Goal: Transaction & Acquisition: Purchase product/service

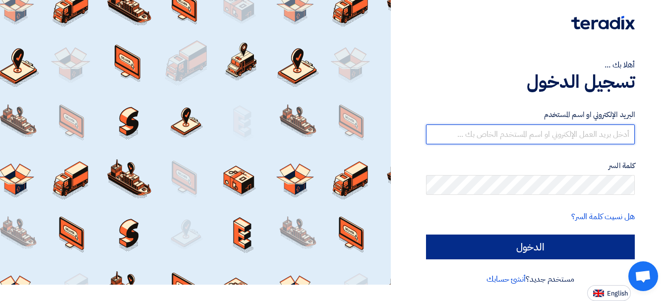
type input "r.kumar@alshola1.com"
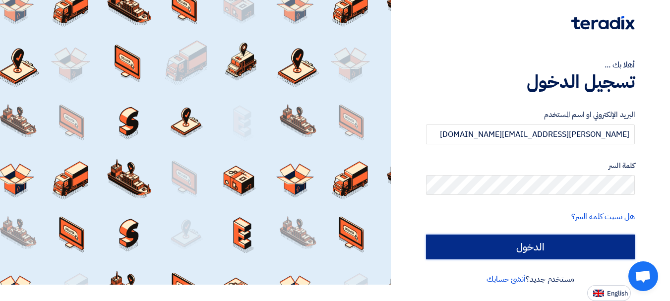
click at [537, 239] on input "الدخول" at bounding box center [530, 246] width 209 height 25
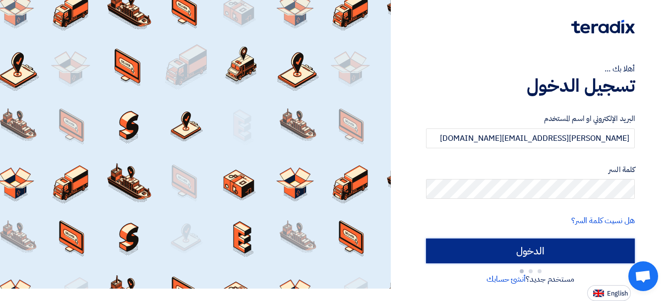
scroll to position [12, 0]
type input "Sign in"
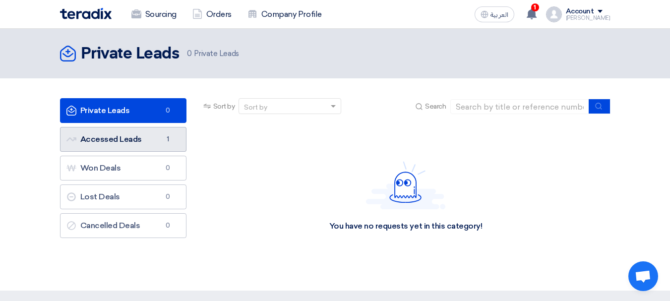
click at [123, 136] on link "Accessed Leads Accessed Leads 1" at bounding box center [123, 139] width 126 height 25
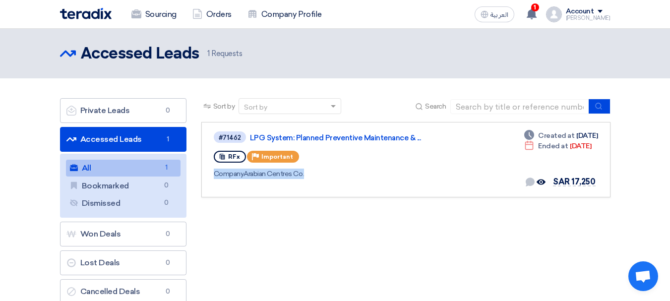
drag, startPoint x: 338, startPoint y: 165, endPoint x: 336, endPoint y: 216, distance: 51.6
click at [336, 216] on div "Sort by Sort by Search Category Owner Type" at bounding box center [406, 203] width 424 height 211
click at [256, 176] on div "Company Arabian Centres Co." at bounding box center [357, 174] width 286 height 10
click at [310, 173] on div "Company Arabian Centres Co." at bounding box center [357, 174] width 286 height 10
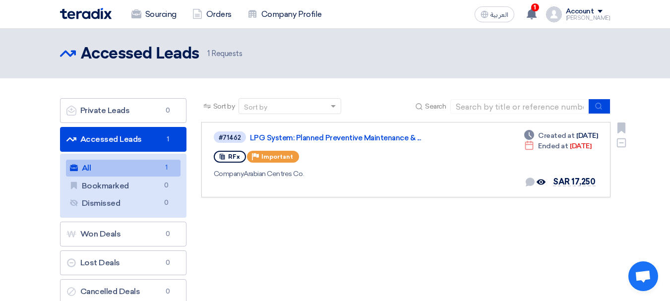
click at [274, 176] on div "Company Arabian Centres Co." at bounding box center [357, 174] width 286 height 10
drag, startPoint x: 218, startPoint y: 174, endPoint x: 339, endPoint y: 178, distance: 121.0
click at [339, 178] on div "Company Arabian Centres Co." at bounding box center [357, 174] width 286 height 10
drag, startPoint x: 211, startPoint y: 176, endPoint x: 315, endPoint y: 176, distance: 103.6
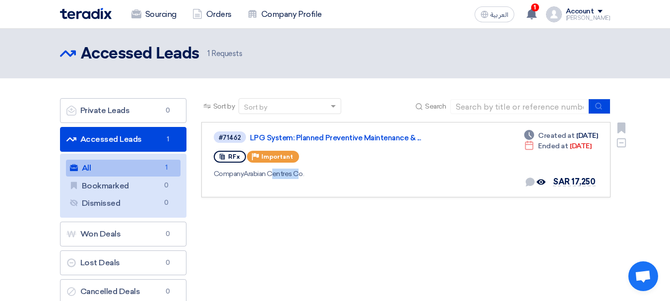
click at [315, 176] on link "#71462 LPG System: Planned Preventive Maintenance & ... RFx Priority Important …" at bounding box center [405, 159] width 409 height 75
click at [207, 175] on link "#71462 LPG System: Planned Preventive Maintenance & ... RFx Priority Important …" at bounding box center [405, 159] width 409 height 75
drag, startPoint x: 207, startPoint y: 175, endPoint x: 327, endPoint y: 176, distance: 120.0
click at [327, 176] on link "#71462 LPG System: Planned Preventive Maintenance & ... RFx Priority Important …" at bounding box center [405, 159] width 409 height 75
click at [197, 182] on div "Sort by Sort by Search Category Owner Type" at bounding box center [406, 203] width 424 height 211
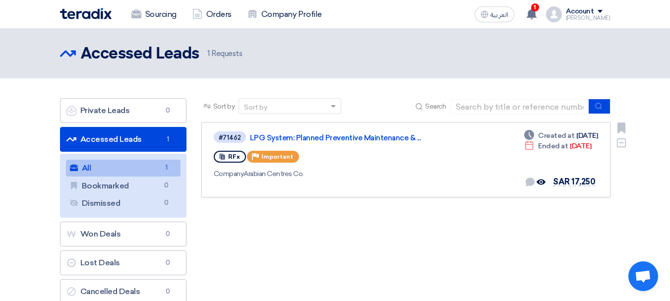
drag, startPoint x: 210, startPoint y: 176, endPoint x: 320, endPoint y: 174, distance: 110.1
click at [320, 174] on link "#71462 LPG System: Planned Preventive Maintenance & ... RFx Priority Important …" at bounding box center [405, 159] width 409 height 75
click at [206, 182] on link "#71462 LPG System: Planned Preventive Maintenance & ... RFx Priority Important …" at bounding box center [405, 159] width 409 height 75
drag, startPoint x: 212, startPoint y: 168, endPoint x: 413, endPoint y: 201, distance: 204.0
click at [413, 201] on div "Sort by Sort by Search Category Owner Type" at bounding box center [406, 203] width 424 height 211
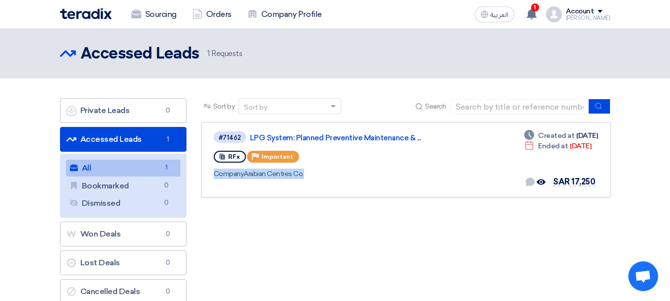
click at [297, 215] on div "Sort by Sort by Search Category Owner Type" at bounding box center [406, 203] width 424 height 211
drag, startPoint x: 204, startPoint y: 174, endPoint x: 313, endPoint y: 174, distance: 109.1
click at [313, 174] on link "#71462 LPG System: Planned Preventive Maintenance & ... RFx Priority Important …" at bounding box center [405, 159] width 409 height 75
click at [161, 169] on span "1" at bounding box center [167, 168] width 12 height 10
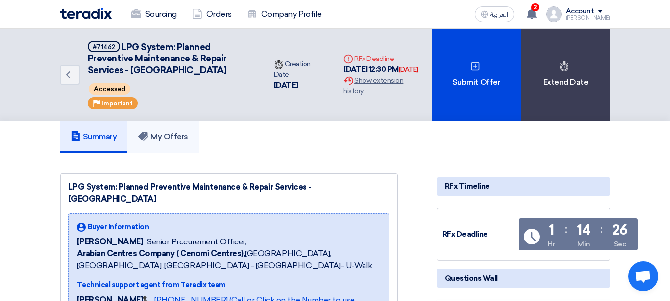
click at [164, 131] on link "My Offers" at bounding box center [163, 137] width 72 height 32
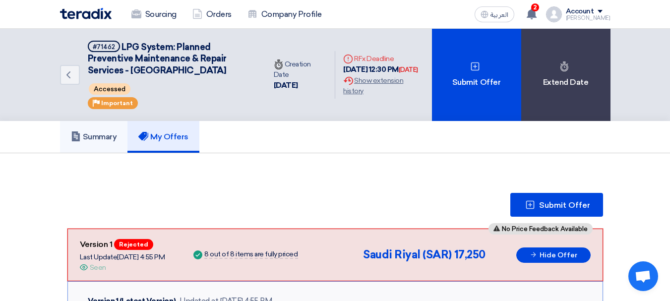
click at [105, 125] on link "Summary" at bounding box center [94, 137] width 68 height 32
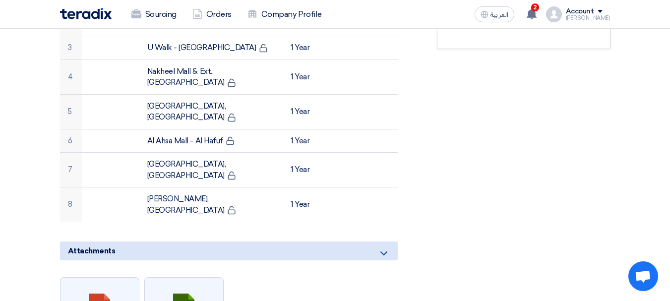
scroll to position [545, 0]
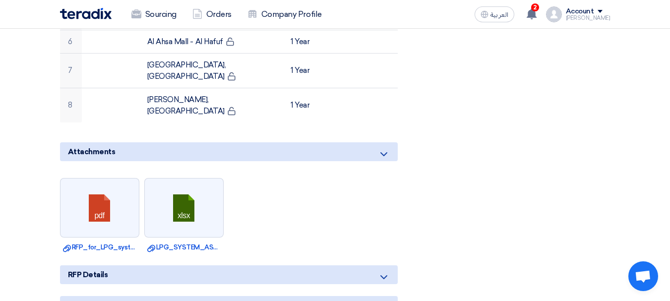
click at [383, 148] on icon at bounding box center [384, 154] width 12 height 12
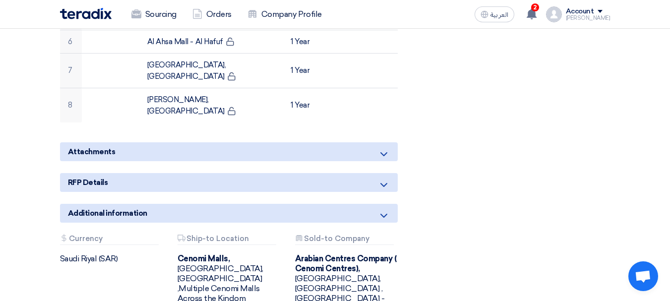
click at [383, 148] on icon at bounding box center [384, 154] width 12 height 12
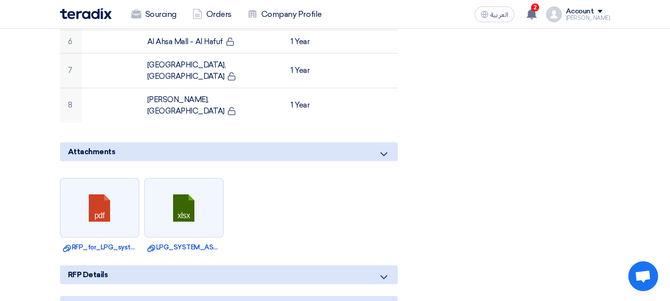
click at [383, 271] on icon at bounding box center [384, 277] width 12 height 12
click at [382, 275] on use at bounding box center [383, 277] width 7 height 4
click at [382, 271] on icon at bounding box center [384, 277] width 12 height 12
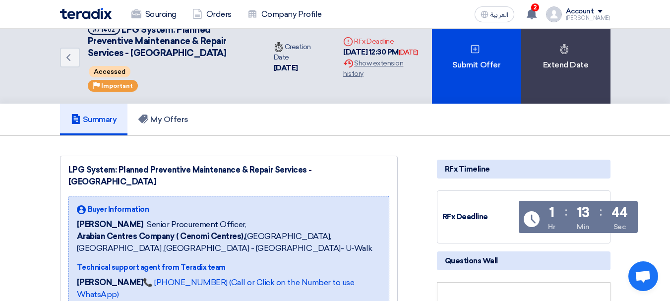
scroll to position [0, 0]
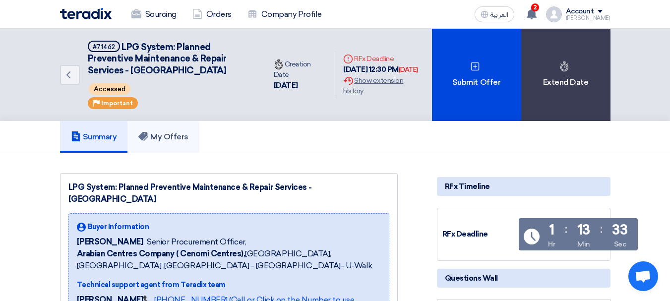
click at [151, 141] on h5 "My Offers" at bounding box center [163, 137] width 50 height 10
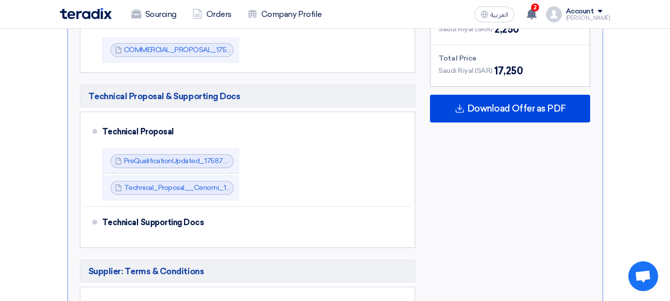
scroll to position [793, 0]
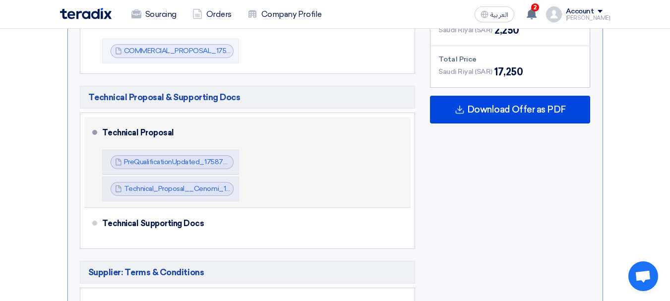
click at [274, 146] on div "Technical Proposal PreQualificationUpdated_1758721748176.pdf PreQualificationUp…" at bounding box center [254, 162] width 305 height 82
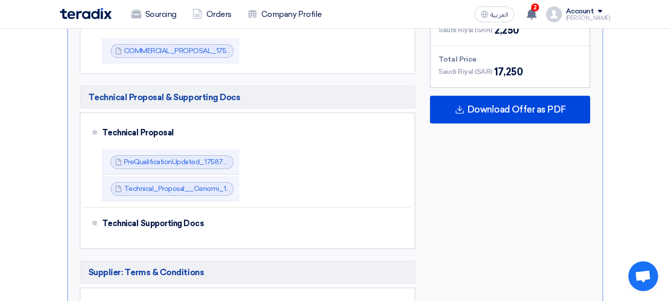
click at [447, 186] on div "Subtotal Saudi Riyal (SAR) 15,000 Taxes Saudi Riyal (SAR) 2,250 Total Price Sau…" at bounding box center [509, 195] width 175 height 449
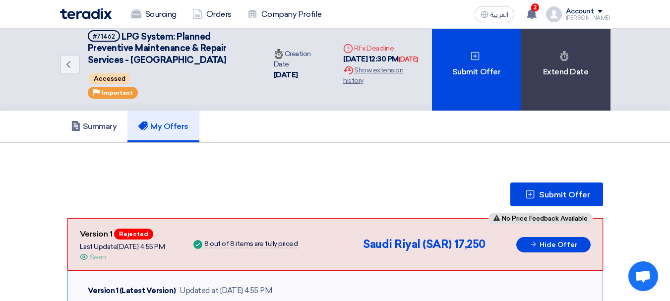
scroll to position [0, 0]
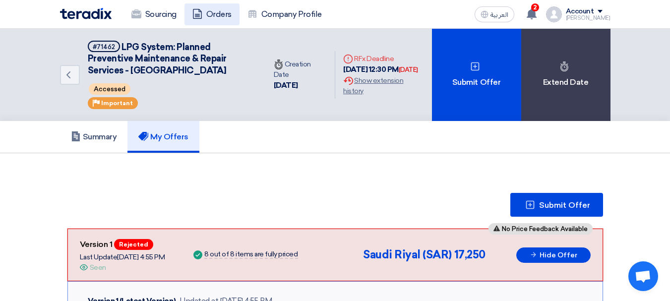
click at [220, 14] on link "Orders" at bounding box center [211, 14] width 55 height 22
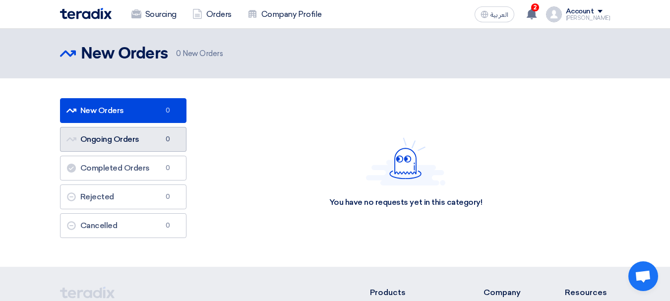
click at [136, 143] on link "Ongoing Orders Ongoing Orders 0" at bounding box center [123, 139] width 126 height 25
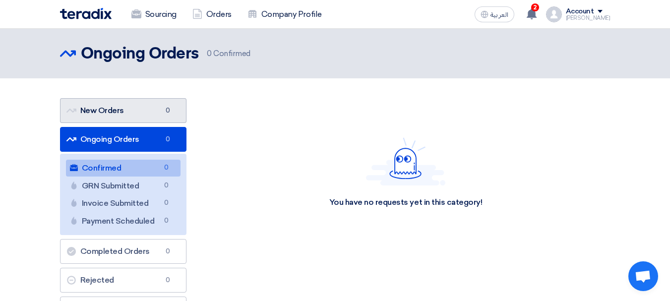
click at [141, 122] on link "New Orders New Orders 0" at bounding box center [123, 110] width 126 height 25
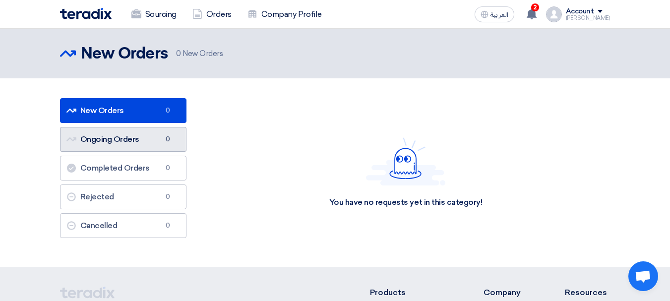
click at [142, 136] on link "Ongoing Orders Ongoing Orders 0" at bounding box center [123, 139] width 126 height 25
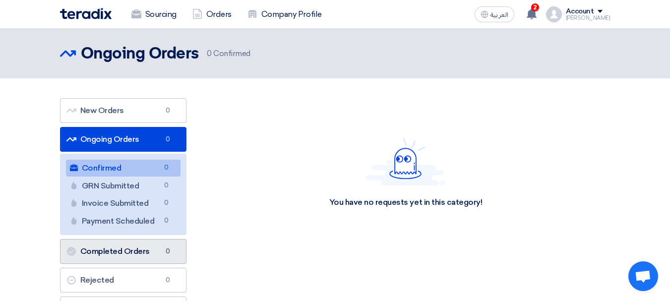
click at [143, 259] on link "Completed Orders Completed Orders 0" at bounding box center [123, 251] width 126 height 25
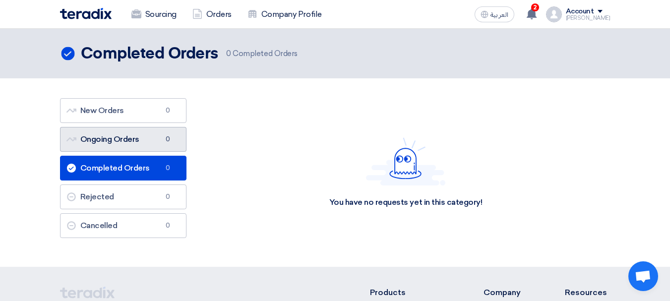
click at [145, 144] on link "Ongoing Orders Ongoing Orders 0" at bounding box center [123, 139] width 126 height 25
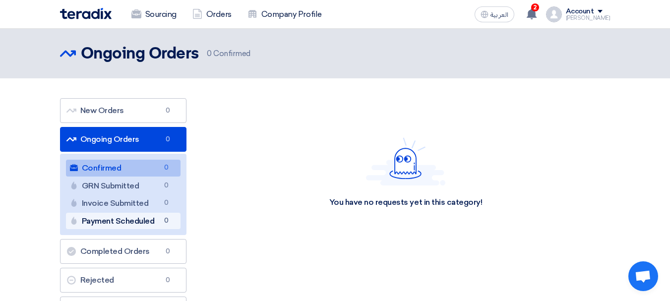
scroll to position [99, 0]
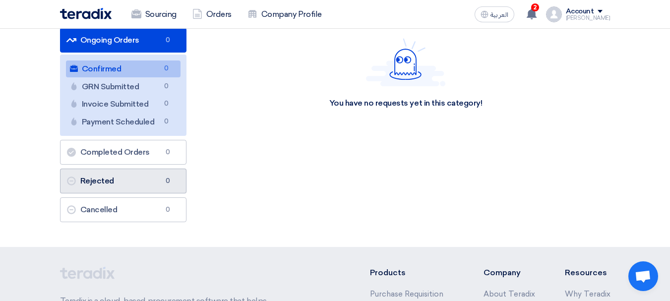
click at [137, 171] on link "Rejected Rejected 0" at bounding box center [123, 181] width 126 height 25
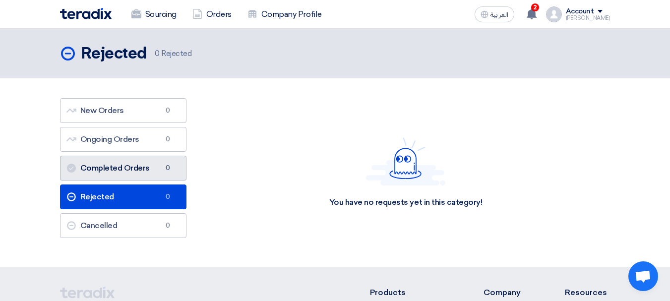
click at [138, 169] on link "Completed Orders Completed Orders 0" at bounding box center [123, 168] width 126 height 25
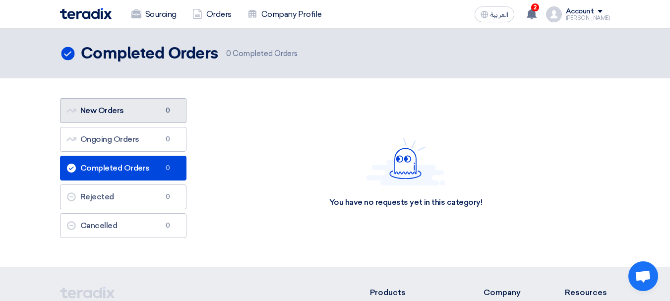
click at [144, 111] on link "New Orders New Orders 0" at bounding box center [123, 110] width 126 height 25
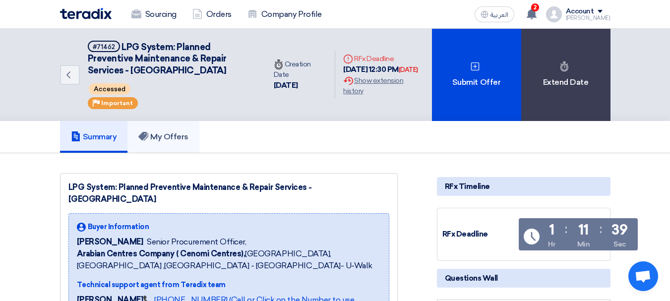
click at [148, 136] on use at bounding box center [143, 136] width 10 height 9
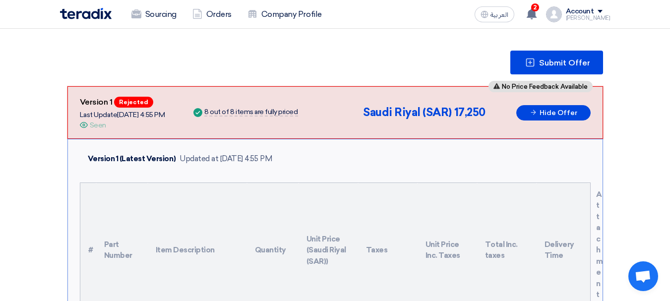
scroll to position [149, 0]
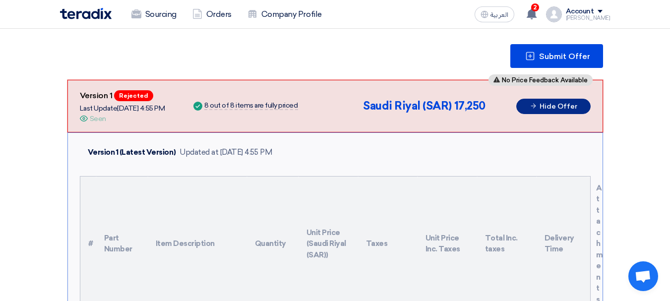
click at [564, 111] on button "Hide Offer" at bounding box center [553, 106] width 74 height 15
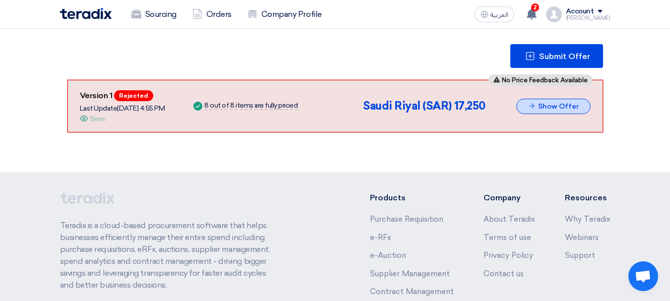
click at [564, 111] on button "Show Offer" at bounding box center [553, 106] width 74 height 15
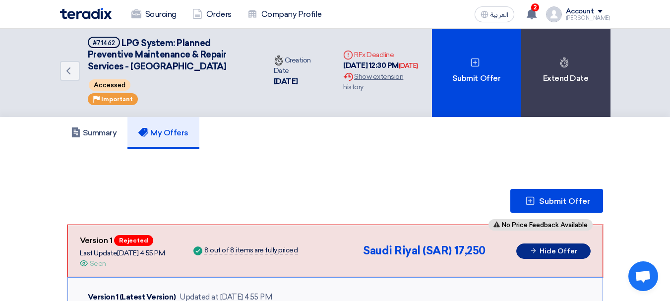
scroll to position [0, 0]
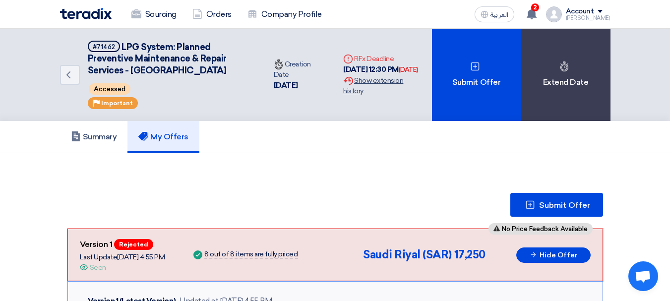
click at [365, 92] on div "Extension History Show extension history" at bounding box center [383, 85] width 80 height 21
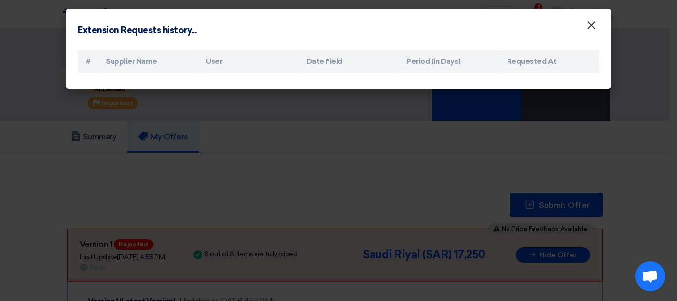
click at [597, 29] on button "×" at bounding box center [591, 26] width 26 height 20
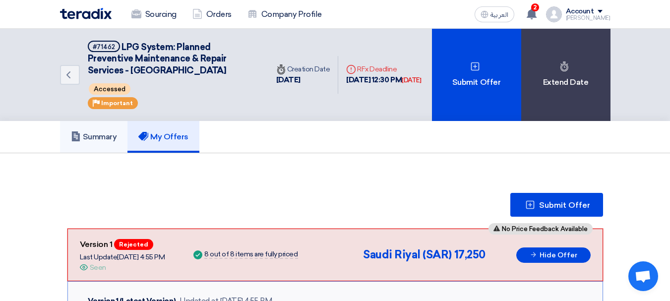
click at [128, 132] on link "Summary" at bounding box center [94, 137] width 68 height 32
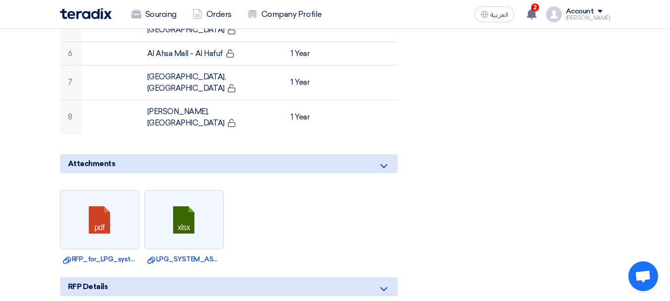
scroll to position [595, 0]
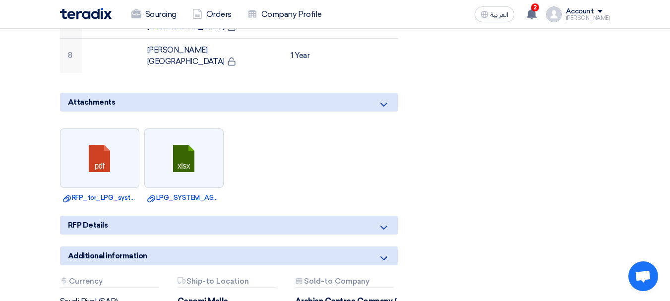
click at [377, 246] on div "Additional information" at bounding box center [229, 255] width 338 height 19
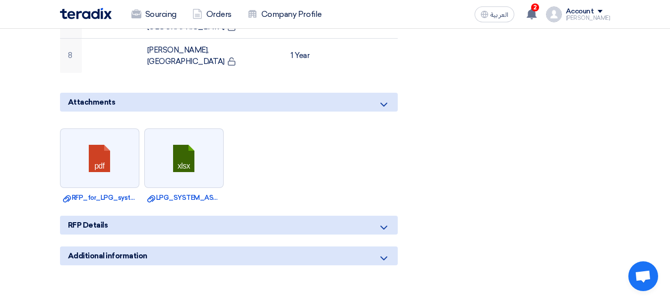
click at [377, 246] on div "Additional information" at bounding box center [229, 255] width 338 height 19
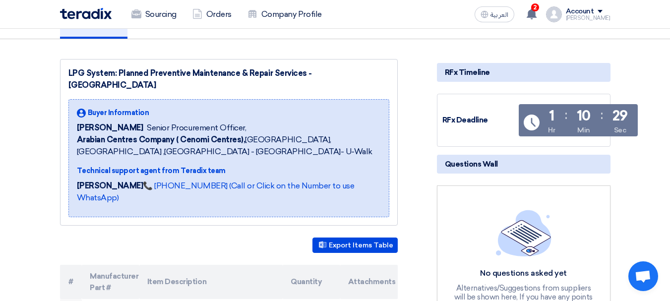
scroll to position [99, 0]
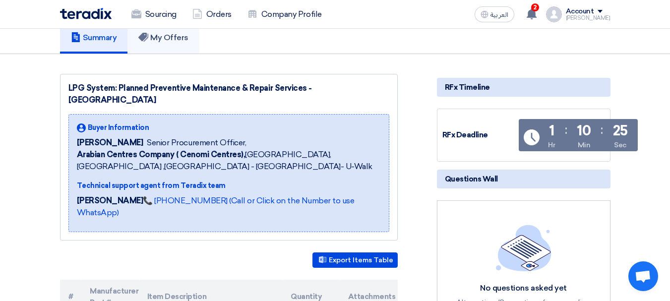
click at [178, 35] on h5 "My Offers" at bounding box center [163, 38] width 50 height 10
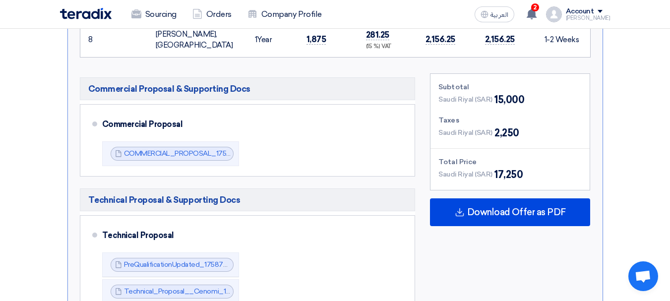
scroll to position [843, 0]
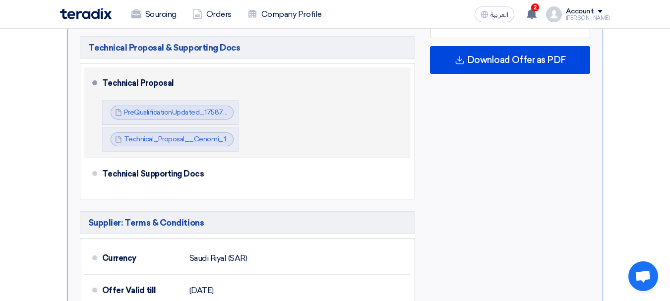
click at [333, 94] on div "Technical Proposal PreQualificationUpdated_1758721748176.pdf PreQualificationUp…" at bounding box center [254, 112] width 305 height 82
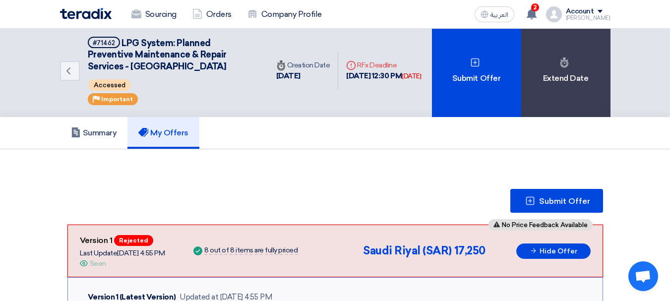
scroll to position [0, 0]
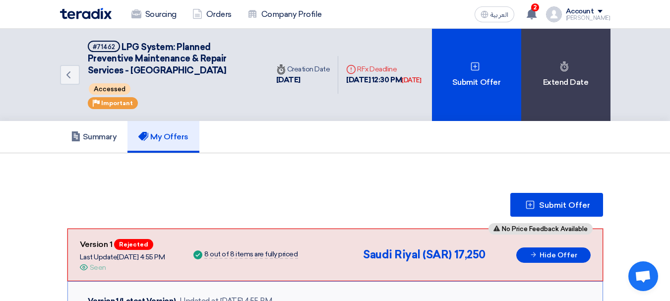
click at [73, 74] on icon "Back" at bounding box center [68, 75] width 12 height 12
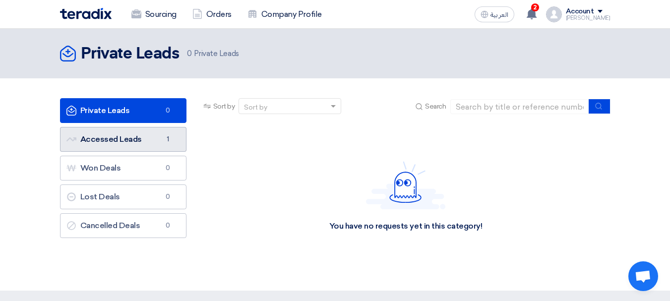
click at [104, 141] on link "Accessed Leads Accessed Leads 1" at bounding box center [123, 139] width 126 height 25
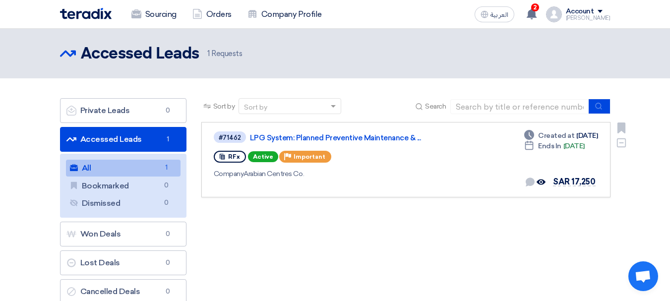
click at [449, 154] on div "RFx Active Priority Important" at bounding box center [357, 157] width 286 height 16
click at [303, 133] on link "LPG System: Planned Preventive Maintenance & ..." at bounding box center [374, 137] width 248 height 9
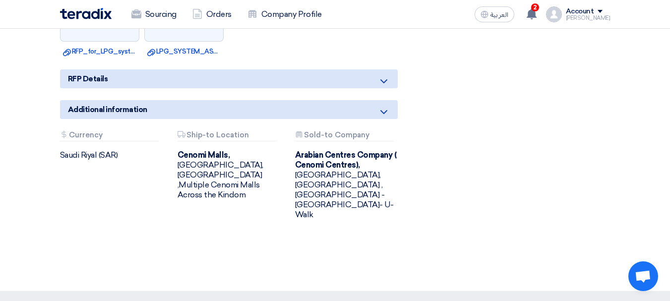
scroll to position [599, 0]
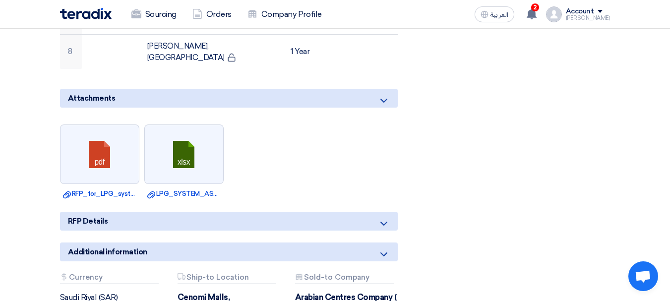
click at [388, 218] on icon at bounding box center [384, 224] width 12 height 12
click at [376, 212] on div "RFP Details" at bounding box center [229, 221] width 338 height 19
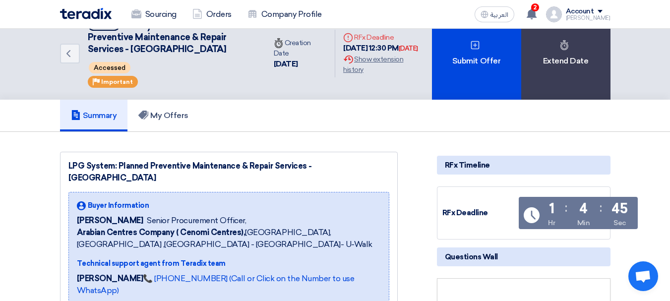
scroll to position [4, 0]
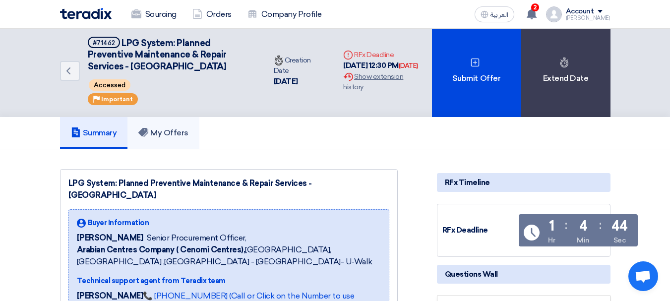
click at [179, 128] on h5 "My Offers" at bounding box center [163, 133] width 50 height 10
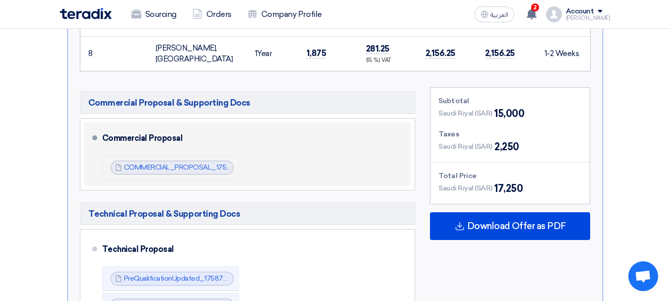
scroll to position [797, 0]
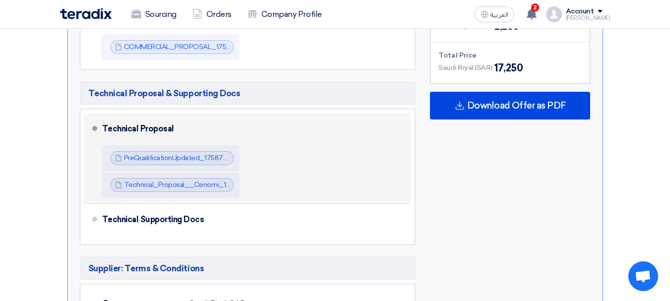
click at [159, 117] on div "Technical Proposal" at bounding box center [250, 129] width 297 height 24
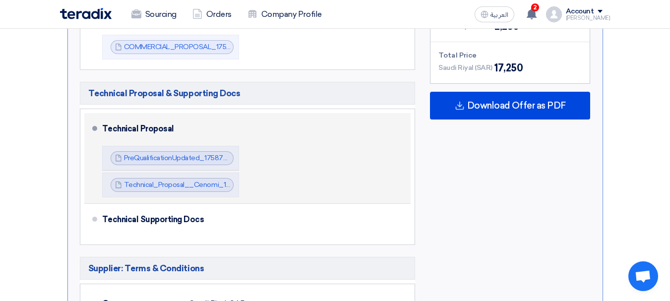
click at [159, 117] on div "Technical Proposal" at bounding box center [250, 129] width 297 height 24
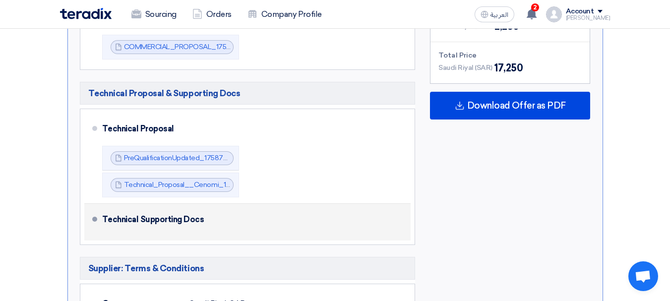
click at [157, 208] on div "Technical Supporting Docs" at bounding box center [250, 220] width 297 height 24
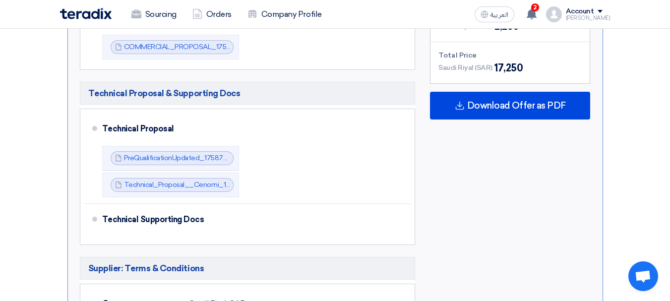
click at [169, 87] on span "Technical Proposal & Supporting Docs" at bounding box center [164, 93] width 152 height 12
click at [139, 230] on ul "Technical Proposal PreQualificationUpdated_1758721748176.pdf PreQualificationUp…" at bounding box center [248, 177] width 336 height 136
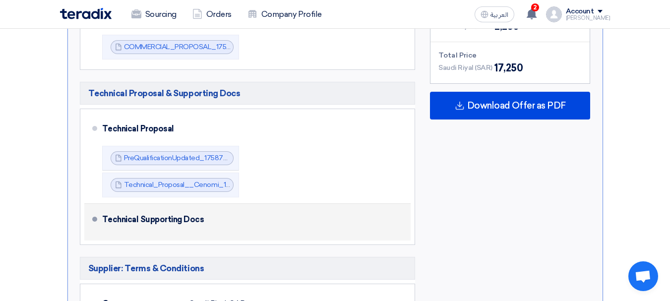
click at [115, 208] on div "Technical Supporting Docs" at bounding box center [250, 220] width 297 height 24
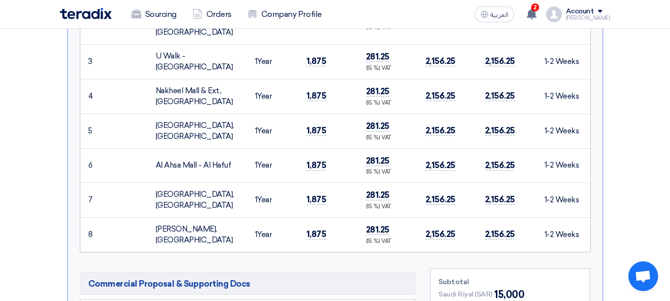
scroll to position [694, 0]
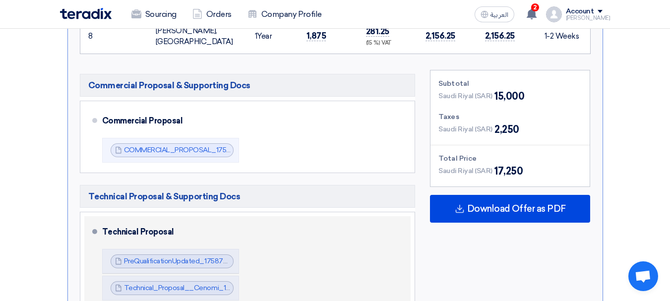
click at [240, 263] on div "Technical Proposal PreQualificationUpdated_1758721748176.pdf PreQualificationUp…" at bounding box center [254, 261] width 305 height 82
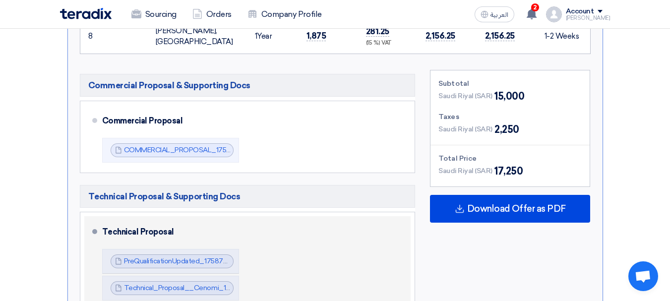
click at [281, 250] on div "Technical Proposal PreQualificationUpdated_1758721748176.pdf PreQualificationUp…" at bounding box center [254, 261] width 305 height 82
click at [105, 220] on div "Technical Proposal" at bounding box center [250, 232] width 297 height 24
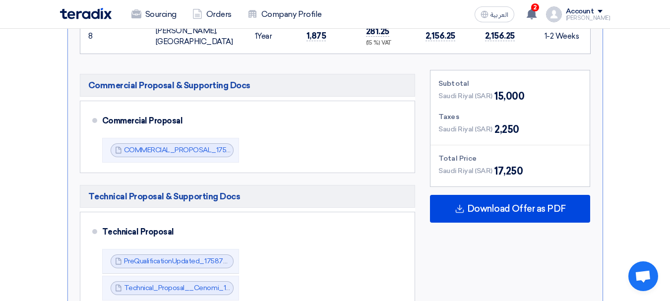
click at [129, 190] on span "Technical Proposal & Supporting Docs" at bounding box center [164, 196] width 152 height 12
drag, startPoint x: 126, startPoint y: 174, endPoint x: 214, endPoint y: 195, distance: 90.8
click at [214, 195] on div "Technical Proposal & Supporting Docs Technical Proposal PreQualificationUpdated…" at bounding box center [248, 266] width 336 height 163
click at [213, 193] on h5 "Technical Proposal & Supporting Docs" at bounding box center [248, 196] width 336 height 23
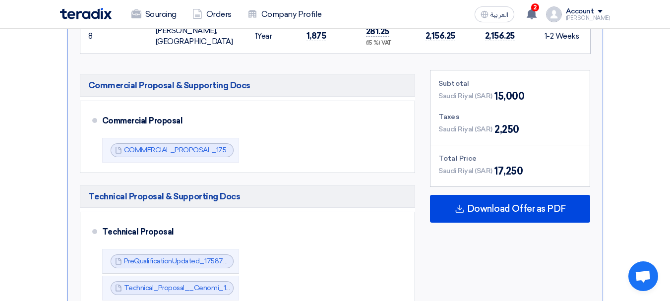
click at [213, 193] on h5 "Technical Proposal & Supporting Docs" at bounding box center [248, 196] width 336 height 23
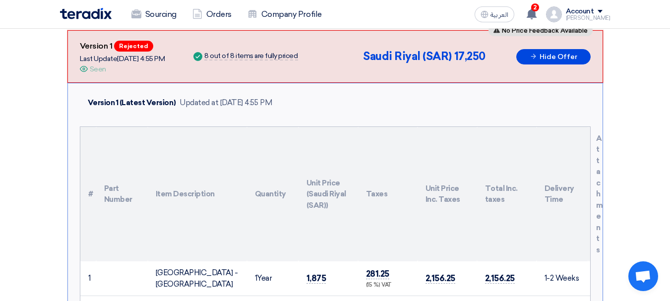
scroll to position [0, 0]
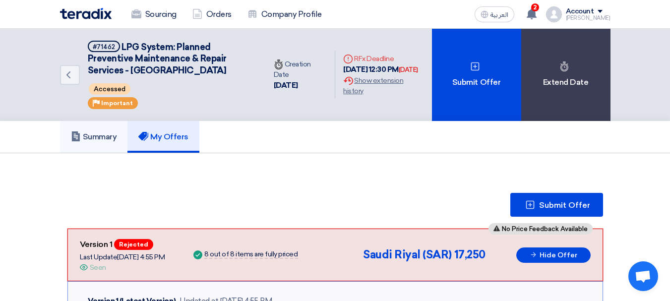
click at [96, 139] on h5 "Summary" at bounding box center [94, 137] width 46 height 10
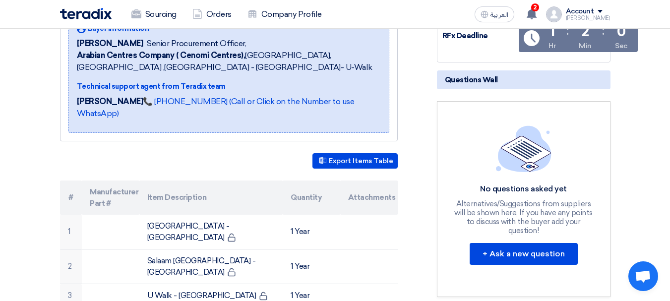
scroll to position [149, 0]
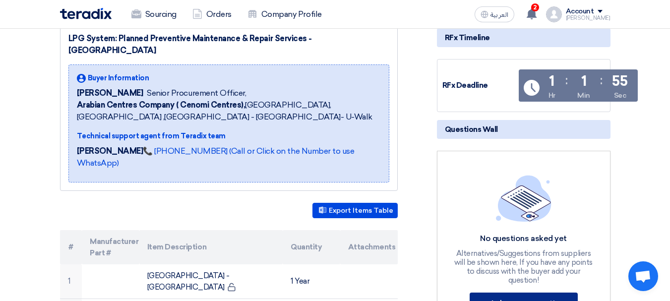
click at [528, 292] on button "+ Ask a new question" at bounding box center [523, 303] width 108 height 22
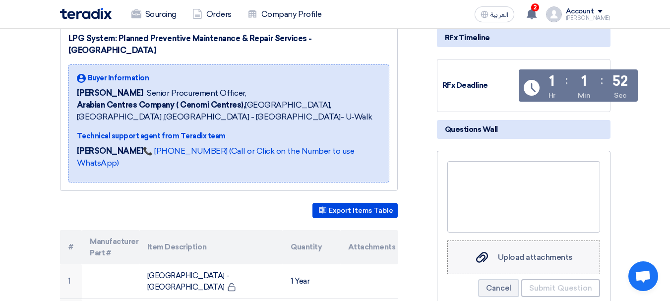
click at [508, 260] on span "Upload attachments" at bounding box center [535, 256] width 75 height 9
click at [0, 0] on input "Upload attachments Upload attachments" at bounding box center [0, 0] width 0 height 0
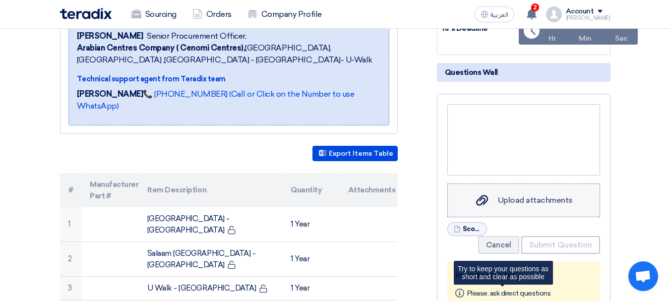
scroll to position [198, 0]
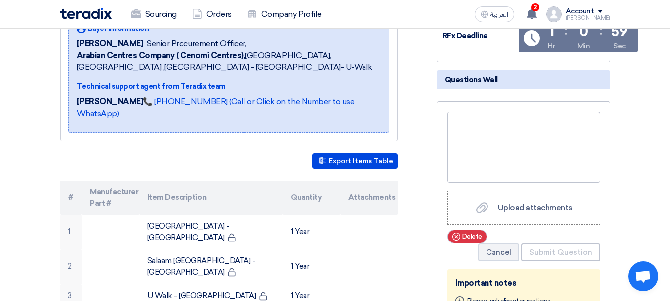
click at [462, 239] on span "Delete" at bounding box center [472, 236] width 20 height 10
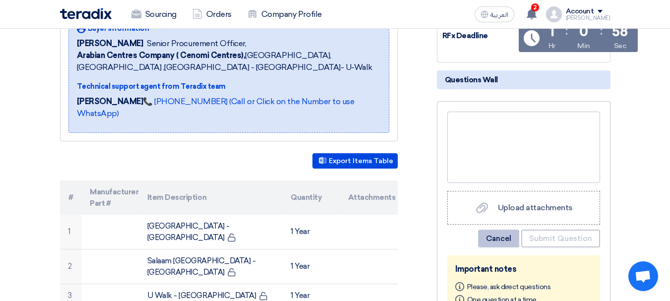
click at [499, 238] on button "Cancel" at bounding box center [498, 239] width 41 height 18
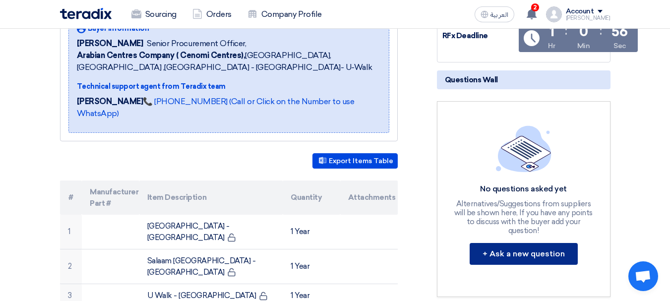
click at [509, 243] on button "+ Ask a new question" at bounding box center [523, 254] width 108 height 22
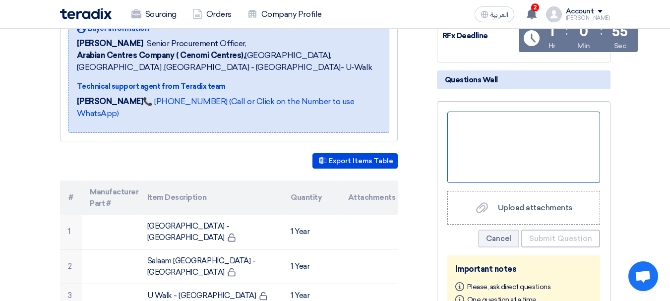
click at [526, 148] on div at bounding box center [523, 147] width 153 height 71
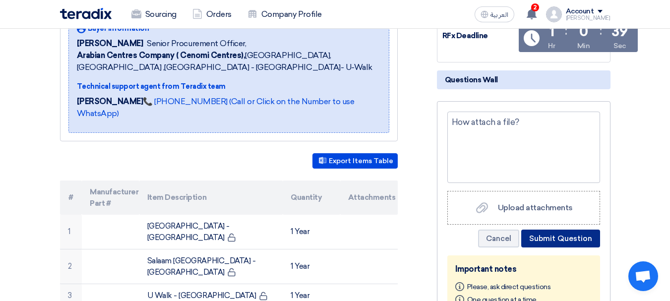
click at [570, 240] on button "Submit Question" at bounding box center [560, 239] width 79 height 18
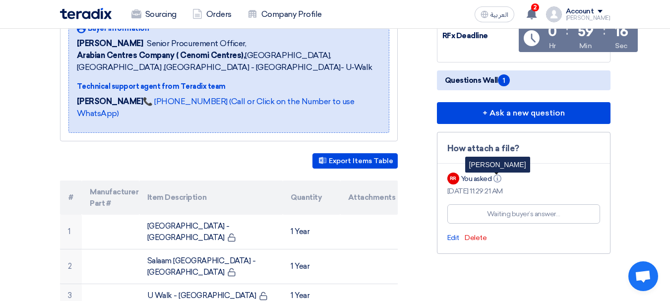
click at [499, 178] on icon "Info" at bounding box center [497, 178] width 8 height 8
click at [477, 238] on span "Delete" at bounding box center [475, 237] width 22 height 8
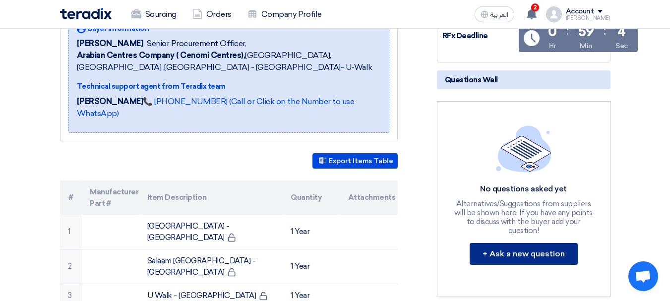
click at [489, 243] on button "+ Ask a new question" at bounding box center [523, 254] width 108 height 22
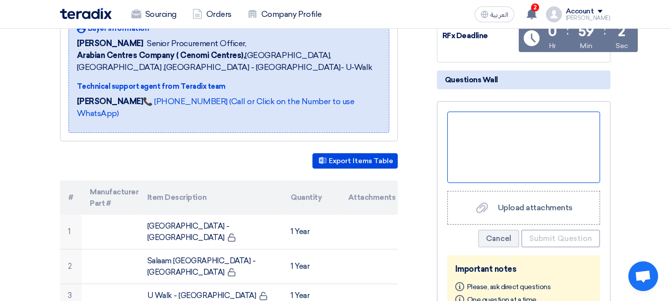
click at [475, 140] on div at bounding box center [523, 147] width 153 height 71
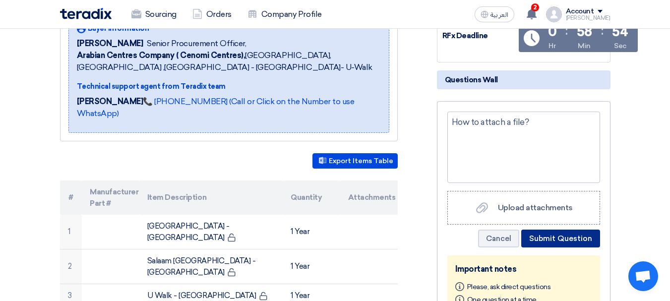
click at [585, 245] on button "Submit Question" at bounding box center [560, 239] width 79 height 18
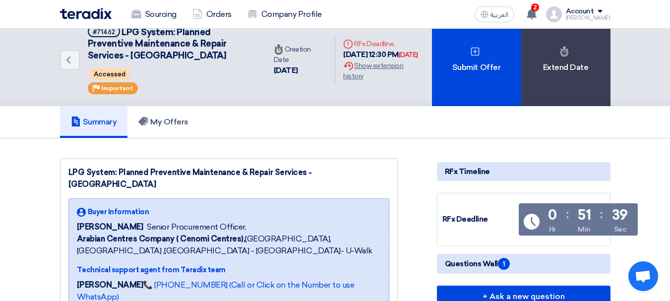
scroll to position [0, 0]
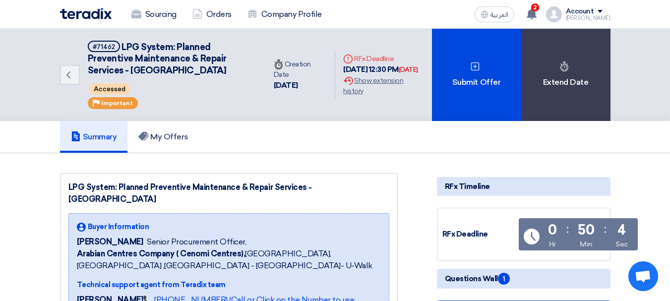
click at [150, 142] on h5 "My Offers" at bounding box center [163, 137] width 50 height 10
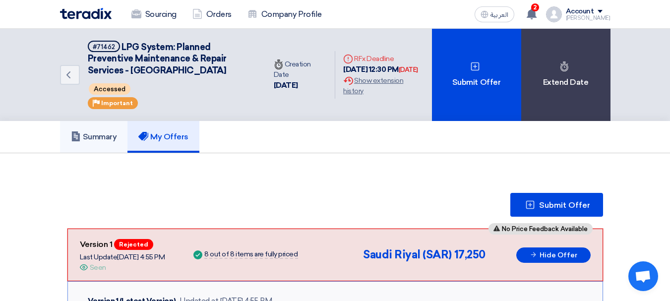
click at [91, 144] on link "Summary" at bounding box center [94, 137] width 68 height 32
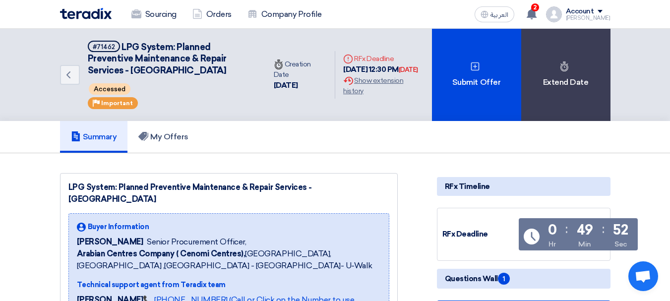
drag, startPoint x: 580, startPoint y: 232, endPoint x: 600, endPoint y: 229, distance: 20.6
click at [600, 229] on div "0 Hr : 49 Min : 52 Sec" at bounding box center [587, 236] width 89 height 26
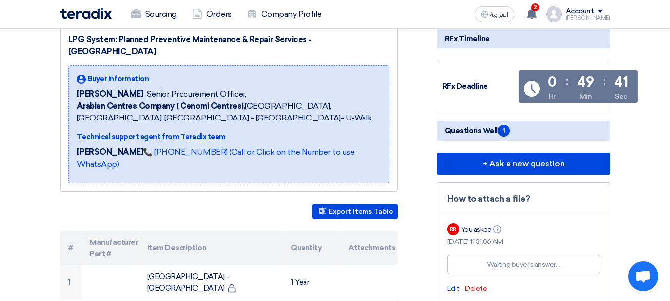
scroll to position [149, 0]
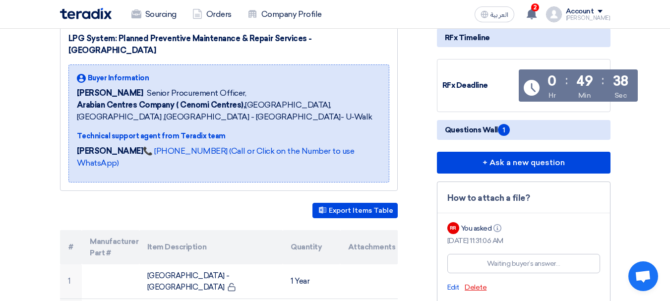
click at [478, 290] on span "Delete" at bounding box center [475, 287] width 22 height 8
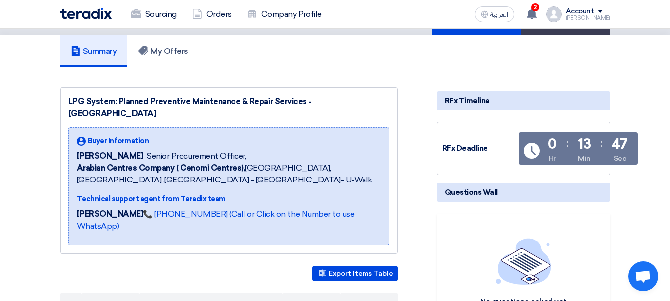
scroll to position [0, 0]
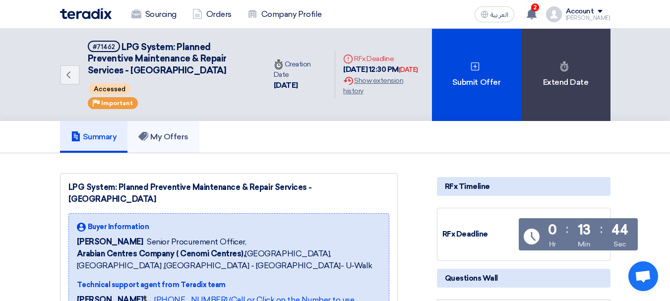
click at [146, 130] on link "My Offers" at bounding box center [163, 137] width 72 height 32
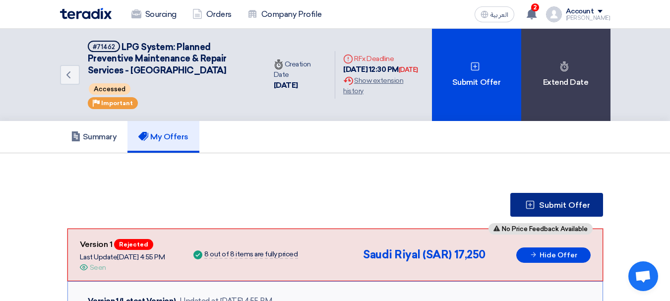
click at [530, 206] on icon at bounding box center [530, 205] width 10 height 10
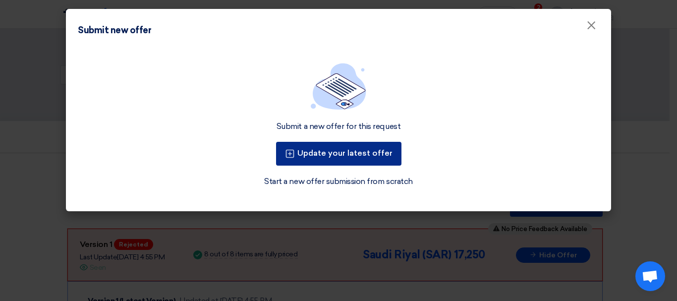
click at [377, 153] on button "Update your latest offer" at bounding box center [338, 154] width 125 height 24
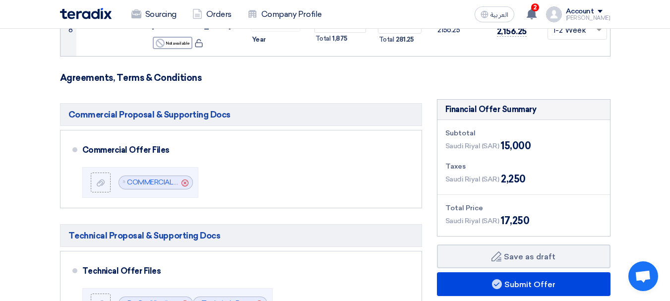
scroll to position [545, 0]
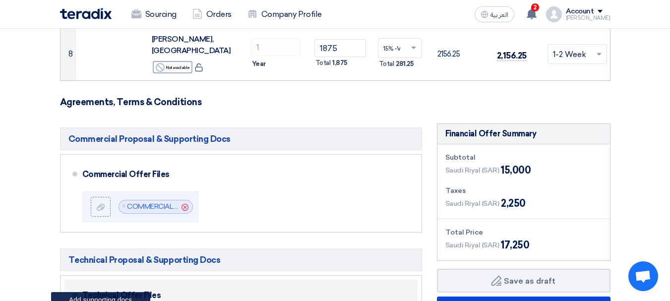
click at [0, 0] on input "file" at bounding box center [0, 0] width 0 height 0
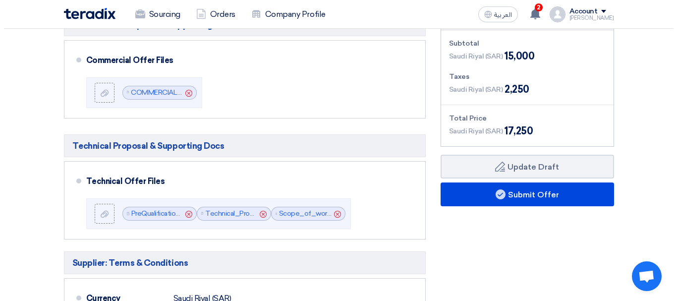
scroll to position [644, 0]
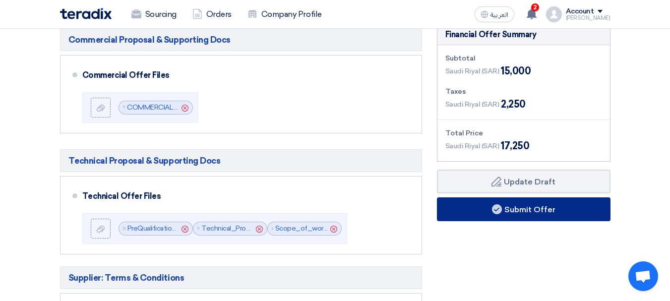
click at [570, 197] on button "Submit Offer" at bounding box center [524, 209] width 174 height 24
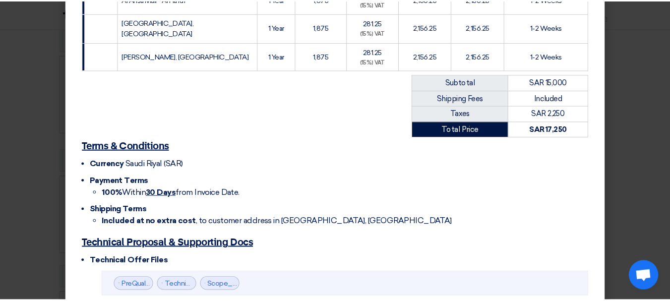
scroll to position [554, 0]
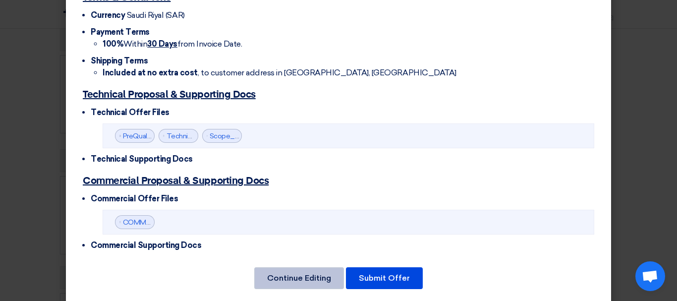
click at [302, 267] on button "Continue Editing" at bounding box center [299, 278] width 90 height 22
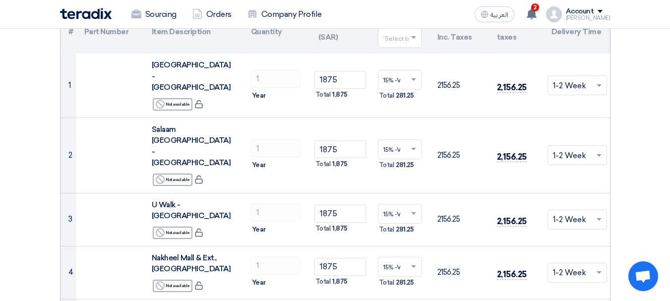
scroll to position [99, 0]
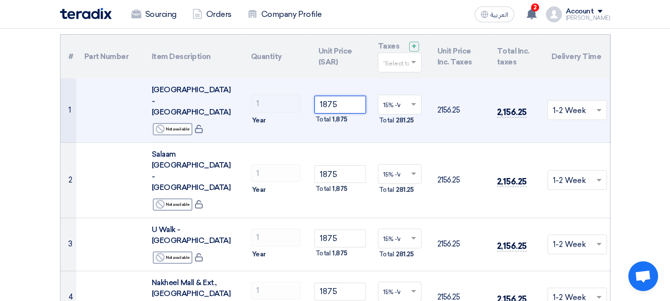
click at [345, 96] on input "1875" at bounding box center [340, 105] width 52 height 18
click at [255, 104] on td "1 Year" at bounding box center [276, 110] width 67 height 64
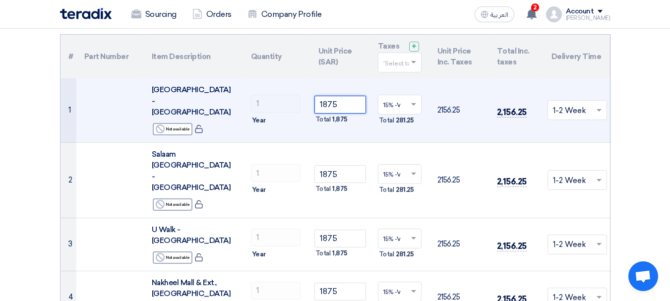
click at [260, 91] on tr "1 Hamra Mall - Riyadh Reject Not available 1 1875" at bounding box center [335, 110] width 550 height 64
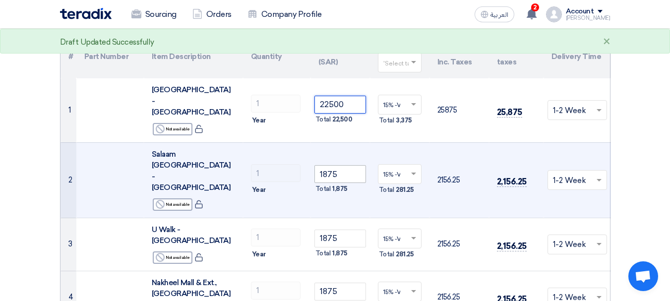
type input "22500"
click at [300, 143] on tr "2 Salaam Mall - Riyadh Reject Not available 1 ×" at bounding box center [335, 179] width 550 height 75
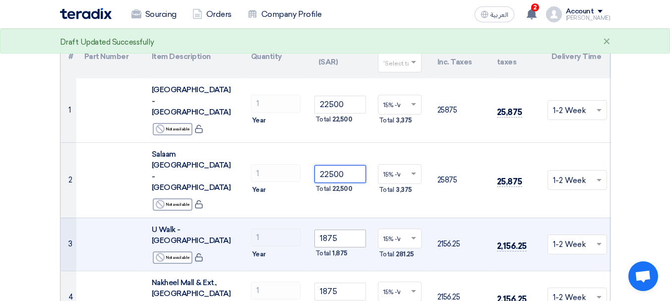
type input "22500"
drag, startPoint x: 340, startPoint y: 182, endPoint x: 275, endPoint y: 190, distance: 65.9
click at [275, 218] on tr "3 U Walk - Riyadh Reject Not available 1 1875 ×" at bounding box center [335, 244] width 550 height 53
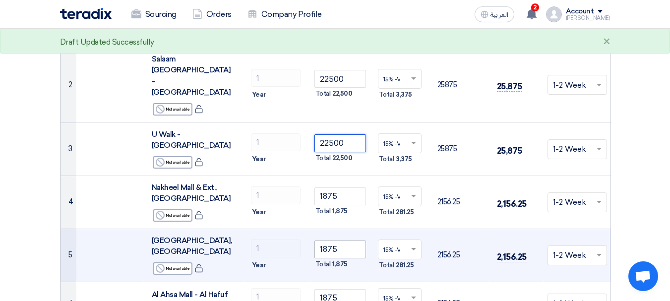
scroll to position [198, 0]
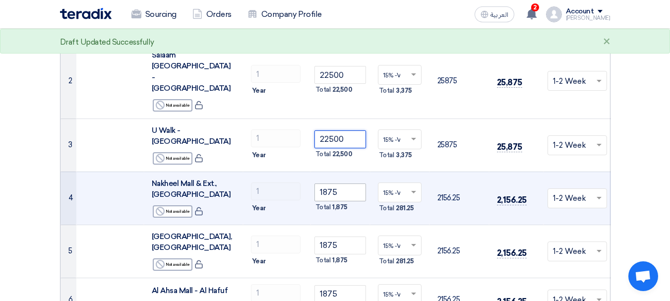
type input "22500"
drag, startPoint x: 340, startPoint y: 138, endPoint x: 247, endPoint y: 130, distance: 92.5
click at [247, 172] on tr "4 Nakheel Mall & Ext., Riyadh Reject Not available 1 1875" at bounding box center [335, 198] width 550 height 53
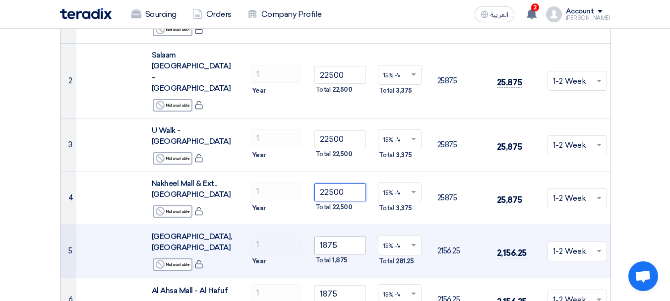
type input "22500"
click at [255, 225] on tr "5 Tala Mall, Riyadh Reject Not available 1 1875" at bounding box center [335, 251] width 550 height 53
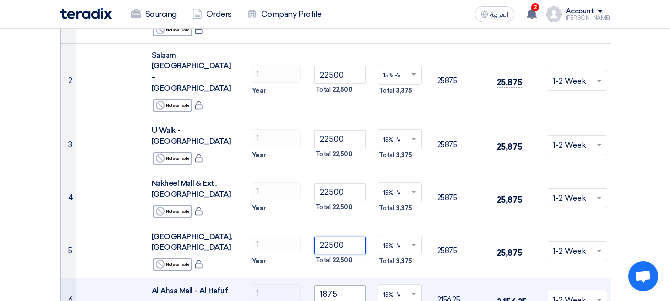
type input "22500"
click at [289, 278] on tr "6 Al Ahsa Mall - Al Hafuf Reject Not available 1" at bounding box center [335, 300] width 550 height 44
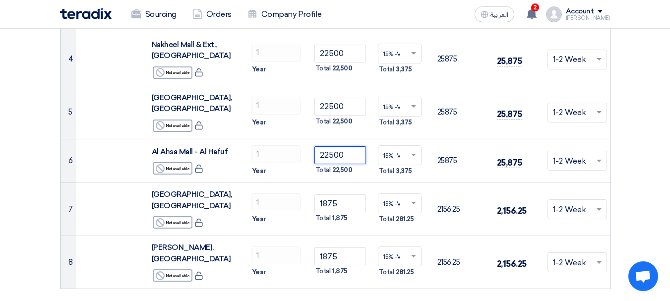
scroll to position [347, 0]
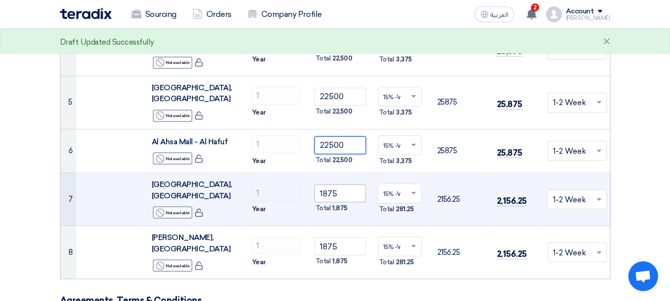
type input "22500"
drag, startPoint x: 340, startPoint y: 116, endPoint x: 308, endPoint y: 125, distance: 33.2
click at [308, 173] on tr "7 Nakheel Mall, Dammam Reject Not available 1 ×" at bounding box center [335, 199] width 550 height 53
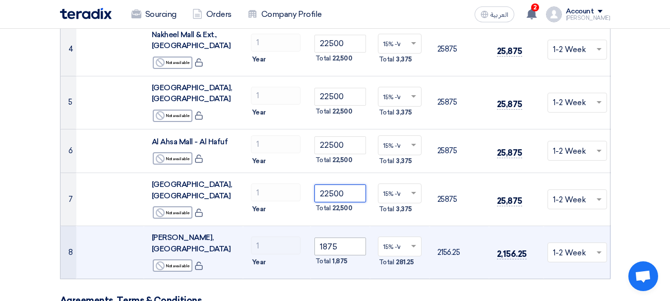
type input "22500"
drag, startPoint x: 347, startPoint y: 159, endPoint x: 237, endPoint y: 168, distance: 109.4
click at [237, 226] on tr "8 Jubail Mall, Al Jubail Reject Not available 1" at bounding box center [335, 252] width 550 height 53
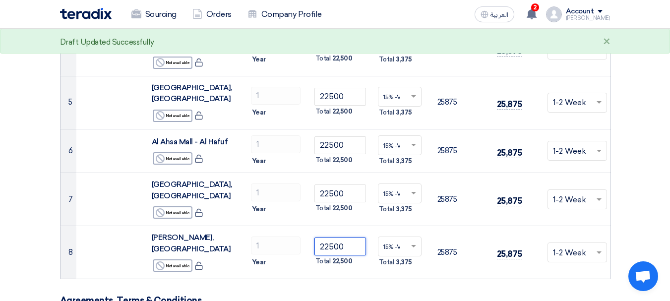
type input "22500"
click at [319, 206] on form "Offer Details # Part Number Item Description Quantity Unit Price (SAR) Taxes + …" at bounding box center [335, 297] width 550 height 1075
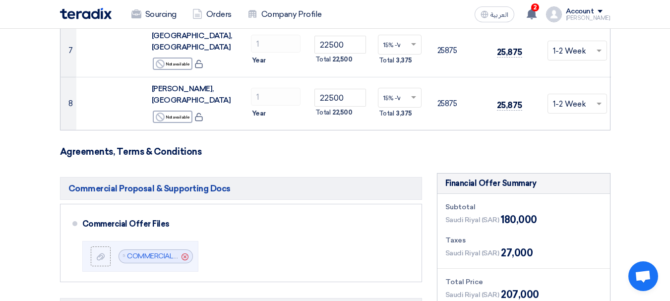
scroll to position [545, 0]
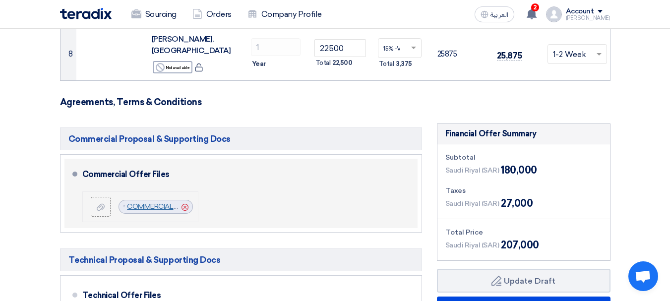
click at [140, 202] on link "COMMERCIAL_PROPOSAL_1758721515899.pdf" at bounding box center [203, 206] width 152 height 8
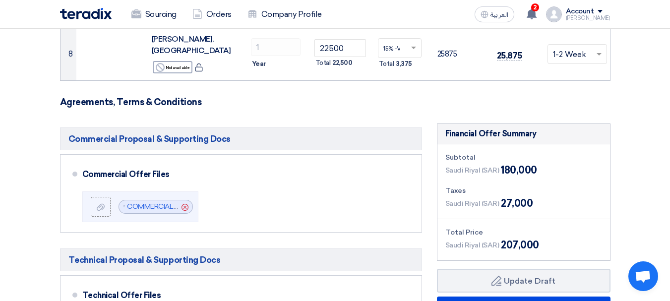
drag, startPoint x: 399, startPoint y: 183, endPoint x: 396, endPoint y: 149, distance: 34.4
click at [396, 149] on div "Commercial Proposal & Supporting Docs Commercial Offer Files File Cancel" at bounding box center [241, 240] width 362 height 226
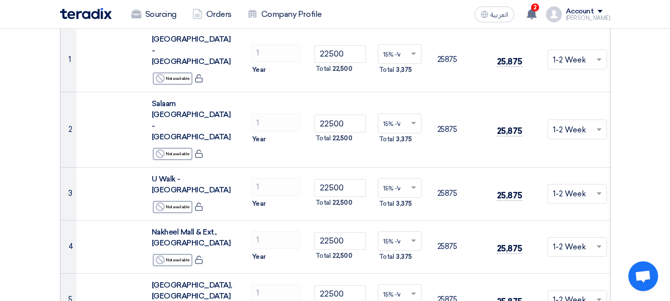
scroll to position [149, 0]
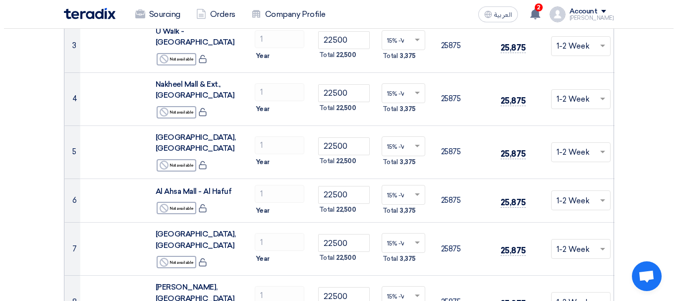
scroll to position [595, 0]
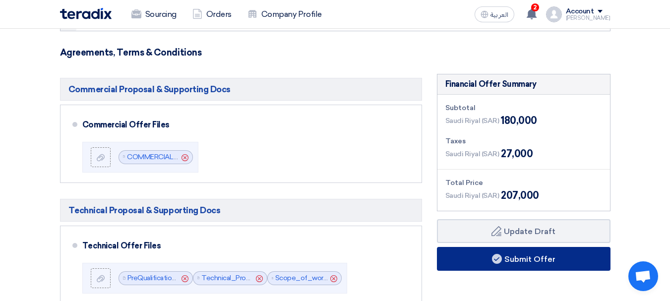
click at [558, 247] on button "Submit Offer" at bounding box center [524, 259] width 174 height 24
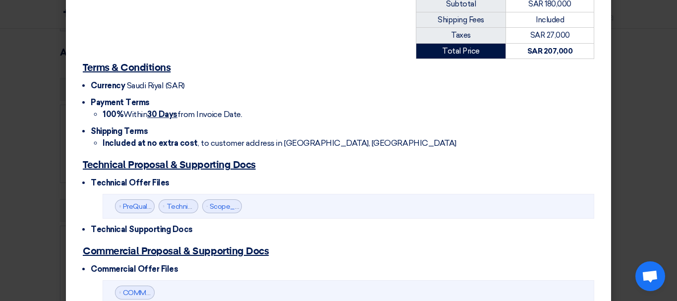
scroll to position [545, 0]
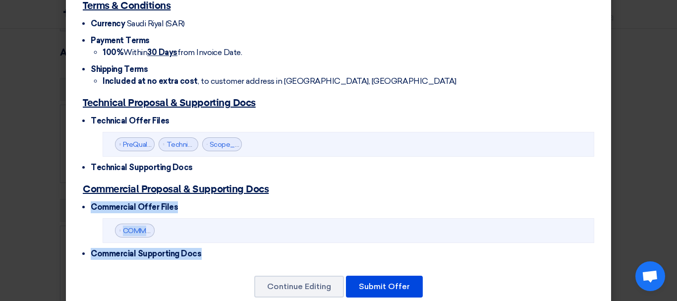
drag, startPoint x: 78, startPoint y: 195, endPoint x: 212, endPoint y: 264, distance: 150.5
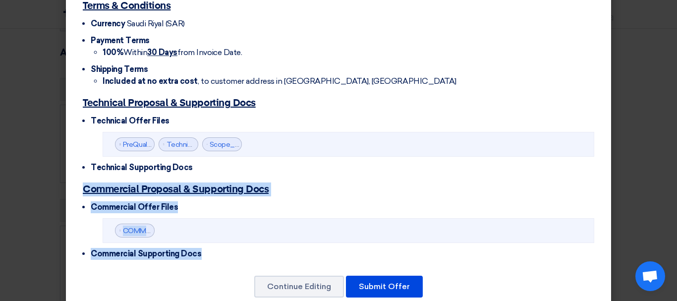
drag, startPoint x: 73, startPoint y: 177, endPoint x: 194, endPoint y: 263, distance: 148.0
click at [206, 248] on li "Commercial Supporting Docs" at bounding box center [343, 254] width 504 height 12
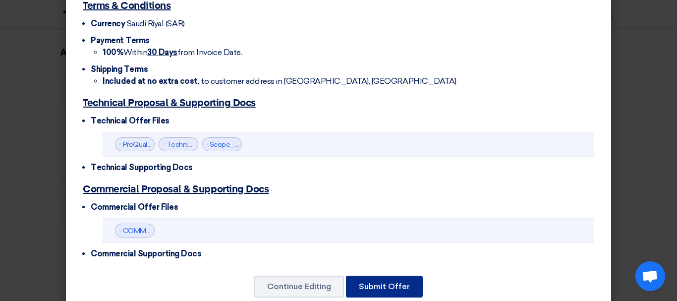
click at [370, 283] on button "Submit Offer" at bounding box center [384, 287] width 77 height 22
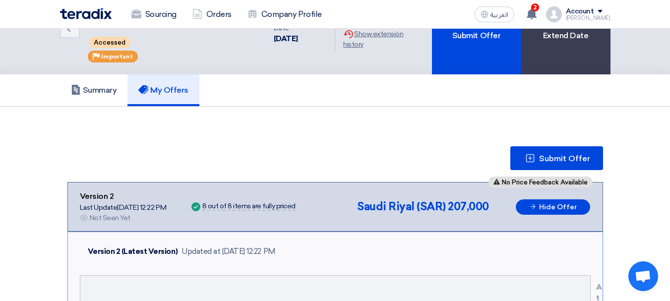
scroll to position [19, 0]
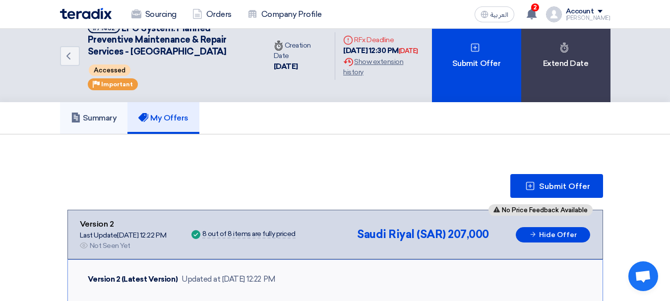
click at [95, 110] on link "Summary" at bounding box center [94, 118] width 68 height 32
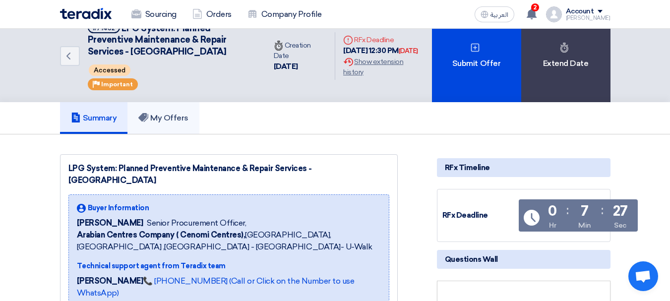
click at [188, 129] on link "My Offers" at bounding box center [163, 118] width 72 height 32
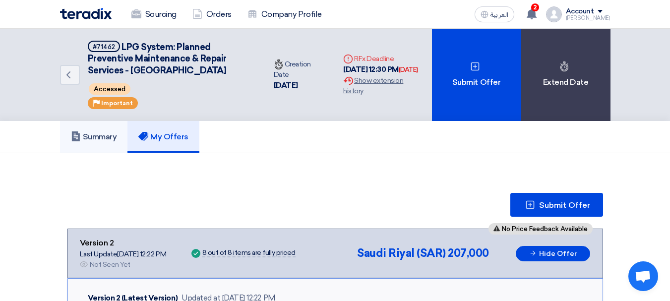
click at [93, 143] on link "Summary" at bounding box center [94, 137] width 68 height 32
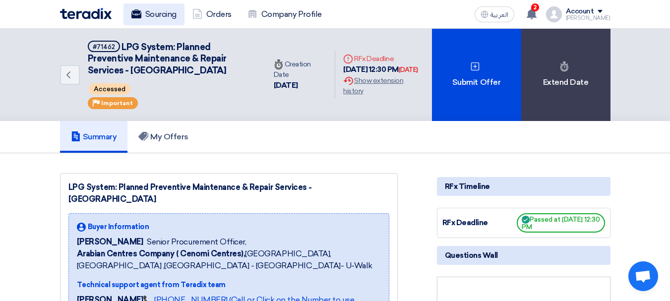
click at [133, 11] on use at bounding box center [136, 13] width 10 height 9
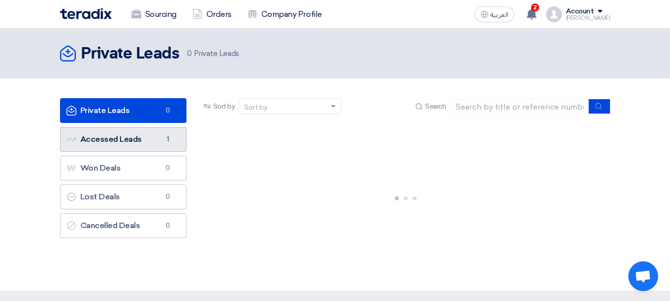
click at [123, 136] on link "Accessed Leads Accessed Leads 1" at bounding box center [123, 139] width 126 height 25
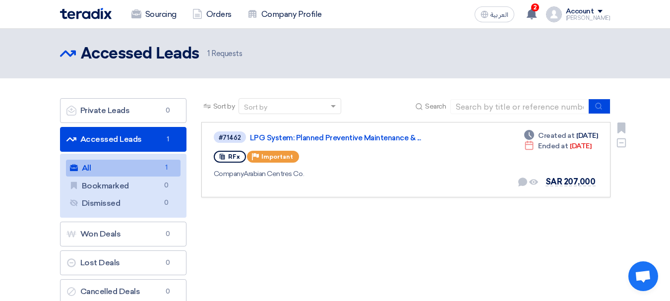
click at [417, 161] on div "RFx Priority Important" at bounding box center [357, 157] width 286 height 16
click at [385, 141] on link "LPG System: Planned Preventive Maintenance & ..." at bounding box center [374, 137] width 248 height 9
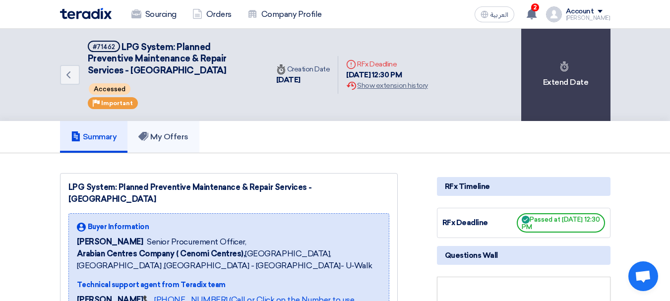
click at [183, 145] on link "My Offers" at bounding box center [163, 137] width 72 height 32
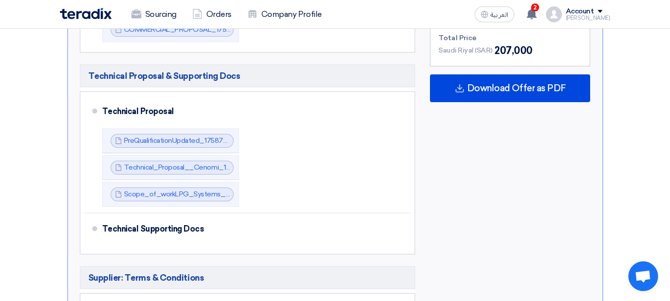
scroll to position [644, 0]
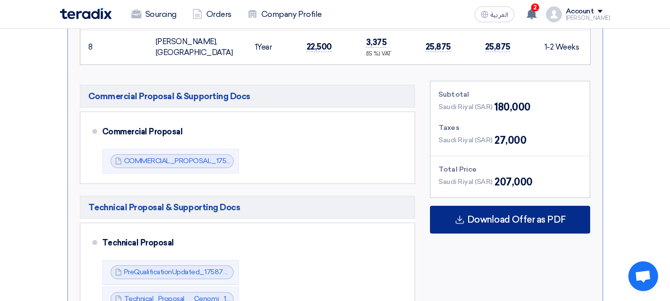
click at [505, 215] on span "Download Offer as PDF" at bounding box center [516, 219] width 99 height 9
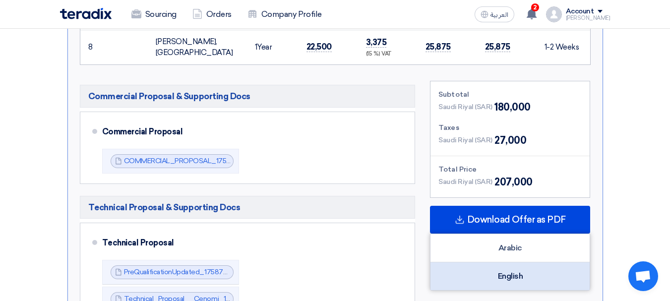
click at [499, 266] on div "English" at bounding box center [509, 276] width 159 height 28
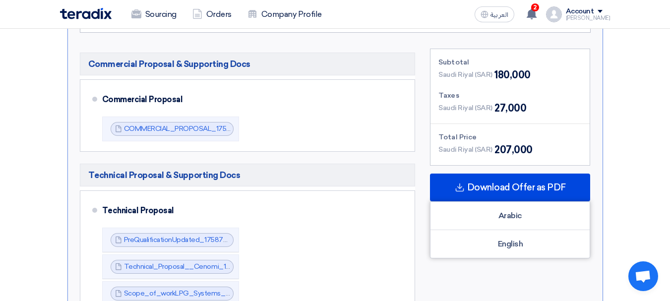
scroll to position [694, 0]
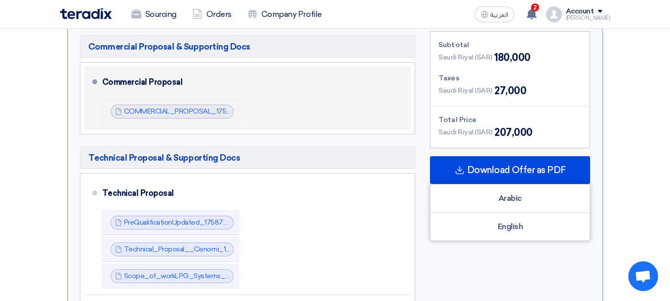
drag, startPoint x: 416, startPoint y: 112, endPoint x: 213, endPoint y: 90, distance: 204.4
click at [213, 90] on div "Commercial Proposal & Supporting Docs Commercial Proposal COMMERCIAL_PROPOSAL_1…" at bounding box center [247, 268] width 350 height 475
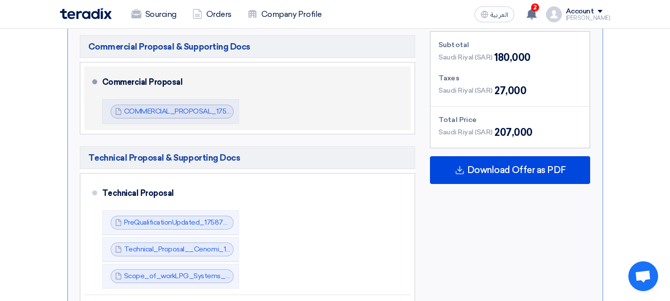
click at [269, 71] on div "Commercial Proposal" at bounding box center [250, 82] width 297 height 24
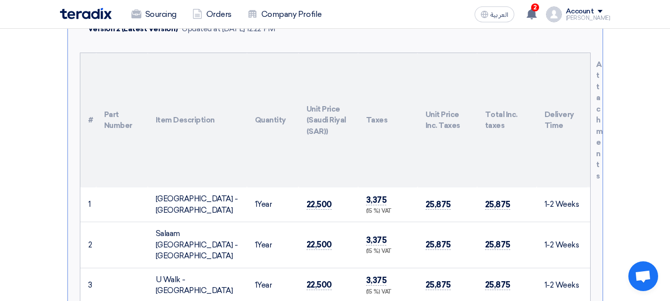
scroll to position [0, 0]
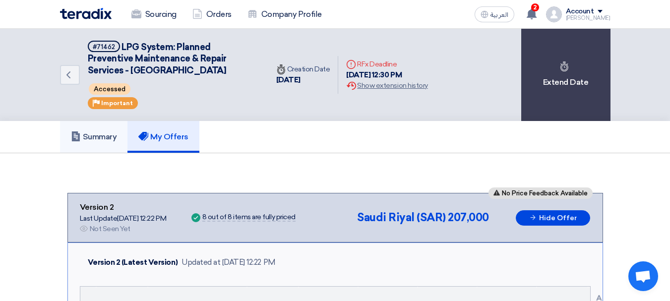
click at [75, 140] on use at bounding box center [75, 136] width 8 height 10
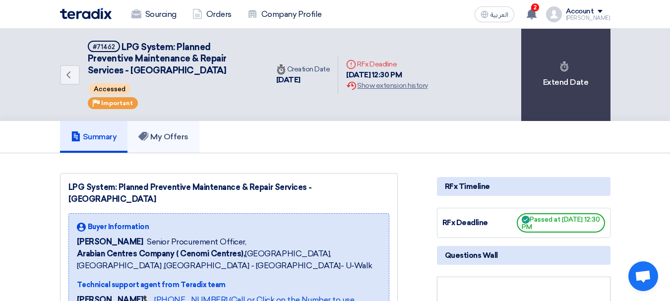
click at [181, 134] on h5 "My Offers" at bounding box center [163, 137] width 50 height 10
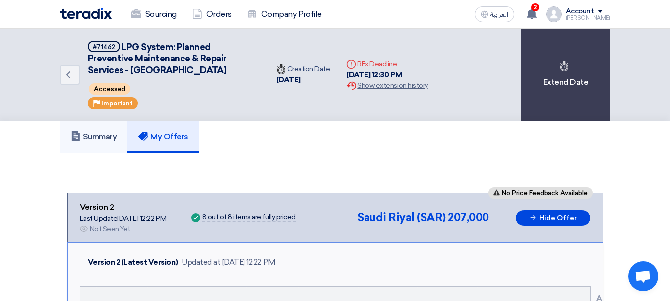
click at [122, 147] on link "Summary" at bounding box center [94, 137] width 68 height 32
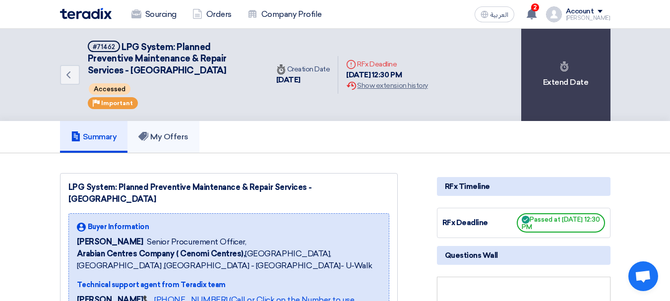
click at [151, 129] on link "My Offers" at bounding box center [163, 137] width 72 height 32
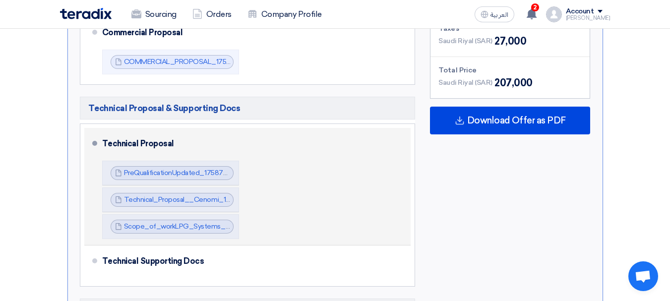
scroll to position [892, 0]
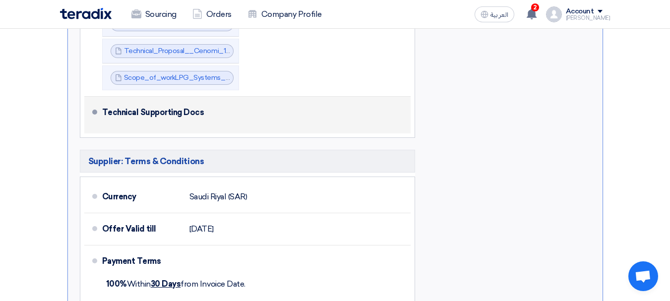
click at [336, 102] on div "Technical Supporting Docs" at bounding box center [250, 113] width 297 height 24
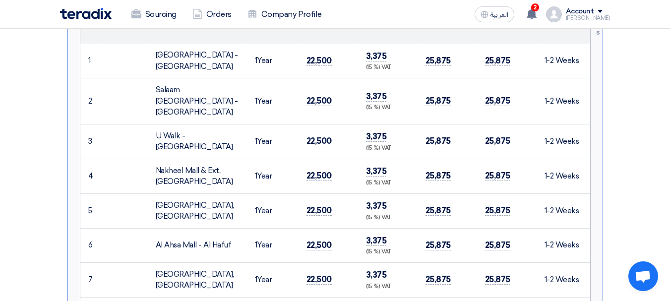
scroll to position [149, 0]
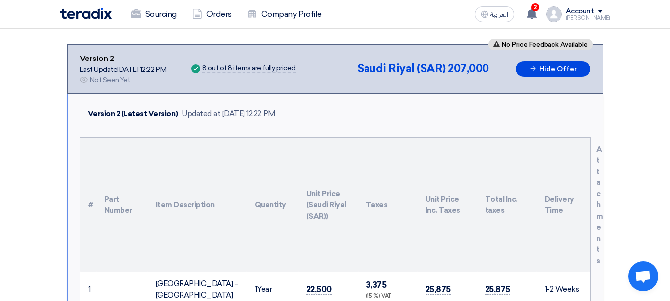
click at [258, 67] on div "8 out of 8 items are fully priced" at bounding box center [248, 69] width 93 height 8
click at [317, 62] on div "Success 8 out of 8 items are fully priced" at bounding box center [253, 68] width 129 height 15
drag, startPoint x: 310, startPoint y: 66, endPoint x: 198, endPoint y: 69, distance: 111.6
click at [198, 69] on div "No Price Feedback Available Version 2 Last Update 6 Oct 2025, 12:22 PM Offer is…" at bounding box center [335, 69] width 511 height 33
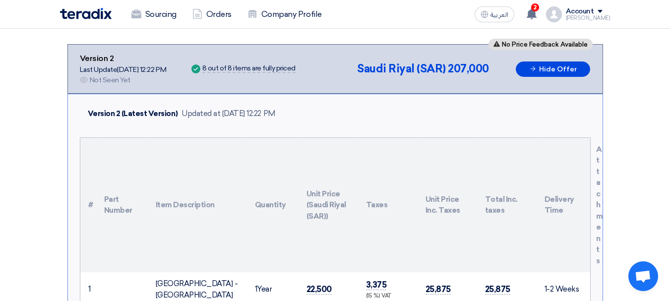
click at [254, 74] on div "Success 8 out of 8 items are fully priced" at bounding box center [253, 68] width 129 height 11
drag, startPoint x: 316, startPoint y: 64, endPoint x: 77, endPoint y: 39, distance: 239.7
click at [320, 118] on div "Version 2 (Latest Version) Updated at 6 Oct 2025, 12:22 PM" at bounding box center [335, 113] width 511 height 23
drag, startPoint x: 296, startPoint y: 80, endPoint x: 113, endPoint y: 12, distance: 196.0
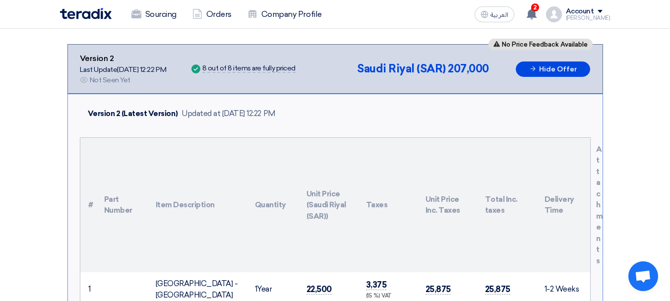
click at [360, 102] on div "Version 2 (Latest Version) Updated at 6 Oct 2025, 12:22 PM" at bounding box center [335, 113] width 511 height 23
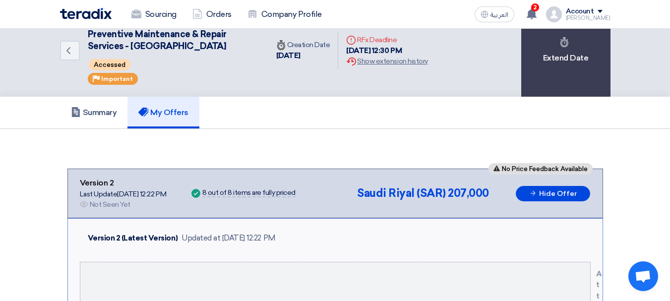
scroll to position [0, 0]
